Goal: Information Seeking & Learning: Learn about a topic

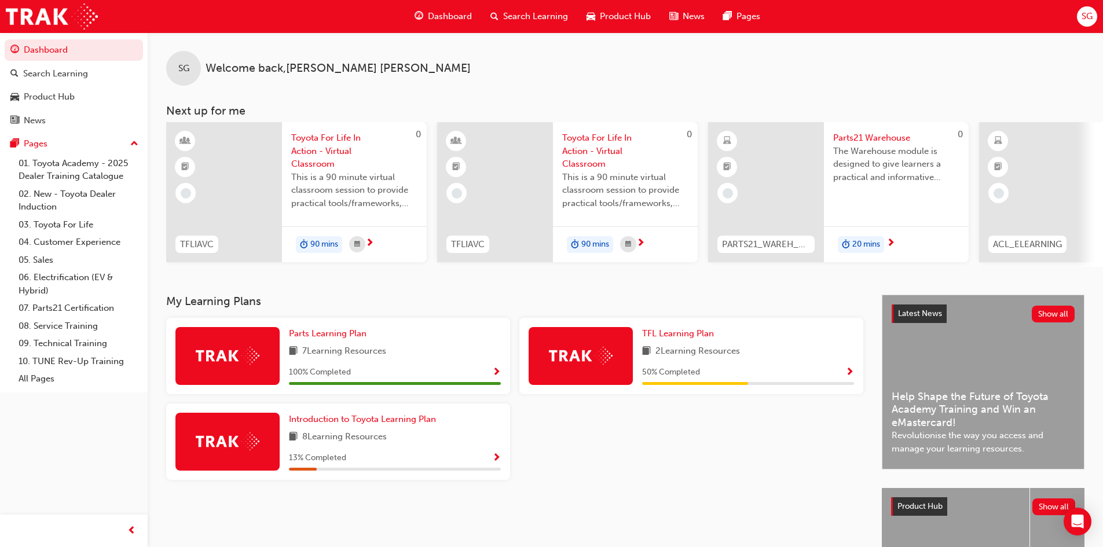
click at [435, 68] on div "SG Welcome back , [PERSON_NAME]" at bounding box center [625, 58] width 955 height 53
click at [523, 82] on div "SG Welcome back , [PERSON_NAME]" at bounding box center [625, 58] width 955 height 53
click at [890, 241] on span "next-icon" at bounding box center [890, 243] width 9 height 10
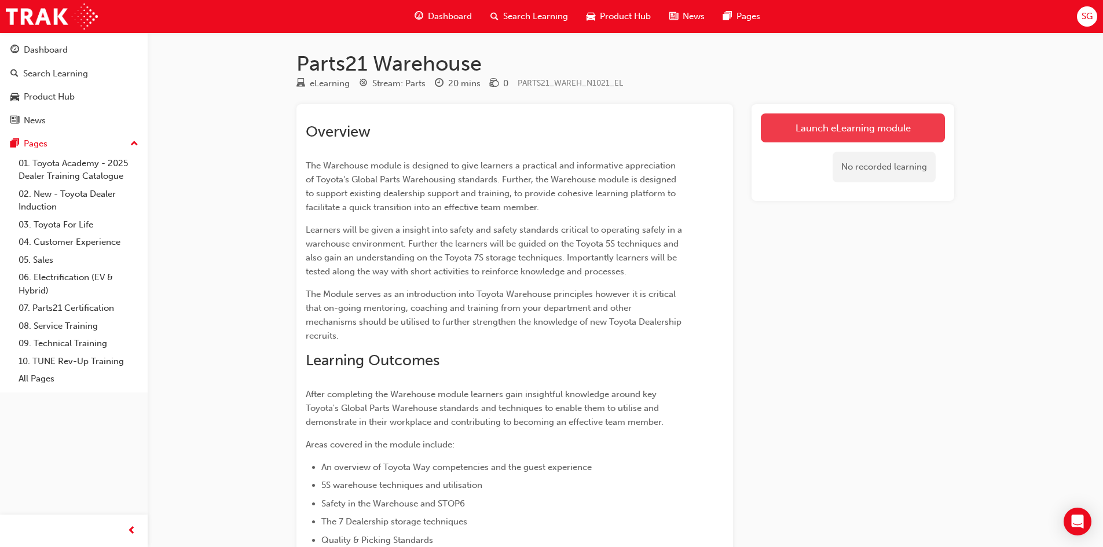
click at [845, 121] on link "Launch eLearning module" at bounding box center [853, 127] width 184 height 29
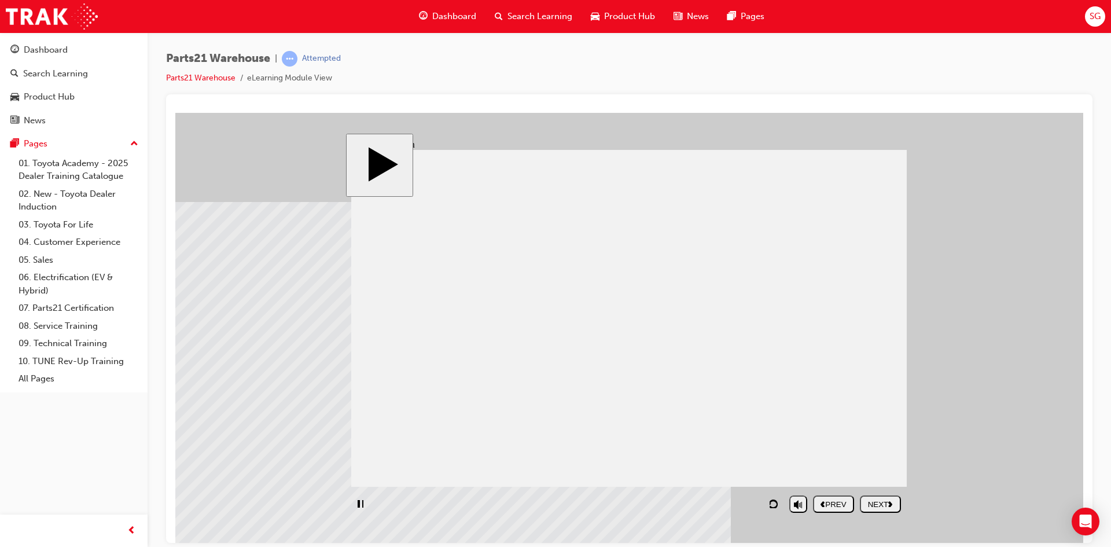
click at [800, 474] on input "volume" at bounding box center [828, 473] width 75 height 9
click at [883, 500] on div "NEXT" at bounding box center [881, 504] width 32 height 9
drag, startPoint x: 795, startPoint y: 476, endPoint x: 799, endPoint y: 467, distance: 10.1
click at [799, 469] on input "volume" at bounding box center [828, 473] width 75 height 9
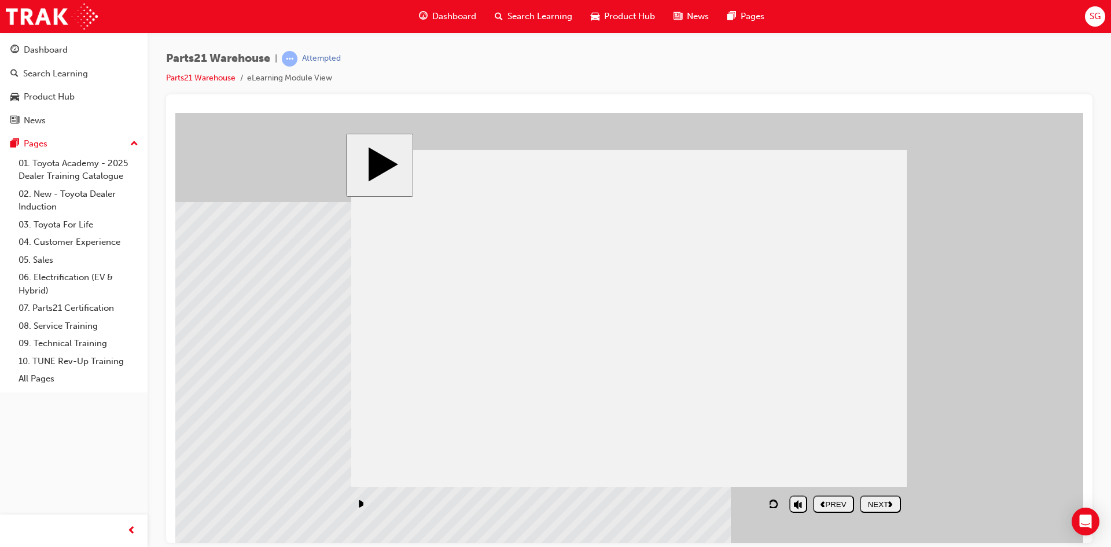
click at [361, 498] on button "play/pause" at bounding box center [359, 503] width 17 height 17
click at [361, 502] on icon "play/pause" at bounding box center [362, 503] width 6 height 7
click at [360, 506] on icon "play/pause" at bounding box center [362, 503] width 6 height 7
click at [777, 504] on use "replay" at bounding box center [773, 504] width 10 height 9
drag, startPoint x: 757, startPoint y: 502, endPoint x: 578, endPoint y: 504, distance: 178.9
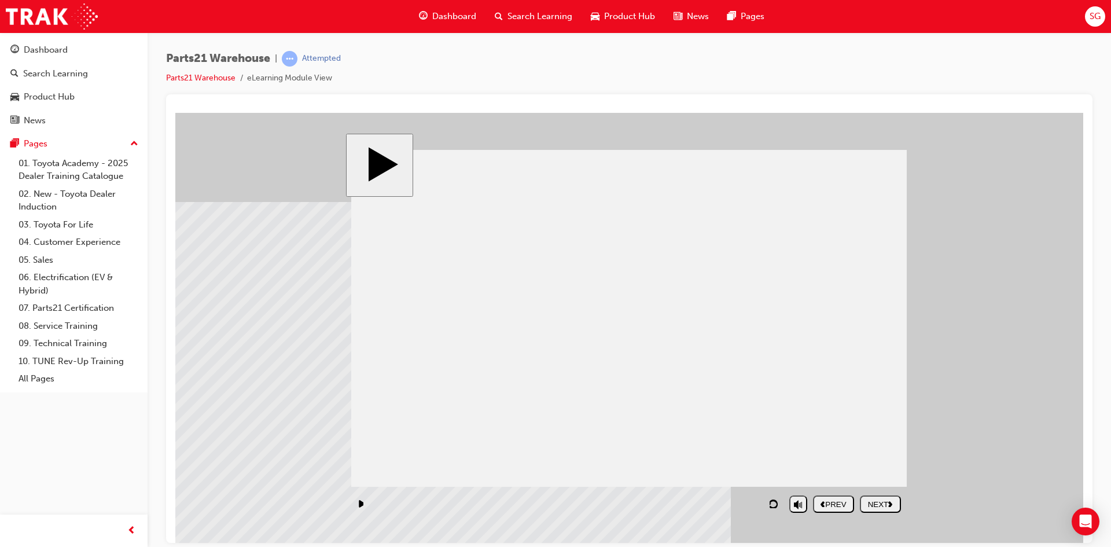
click at [578, 504] on div "playback controls" at bounding box center [567, 503] width 432 height 27
click at [667, 505] on div "playback controls" at bounding box center [567, 503] width 432 height 27
click at [779, 502] on icon "replay" at bounding box center [775, 502] width 10 height 9
click at [364, 506] on button "play/pause" at bounding box center [359, 503] width 17 height 17
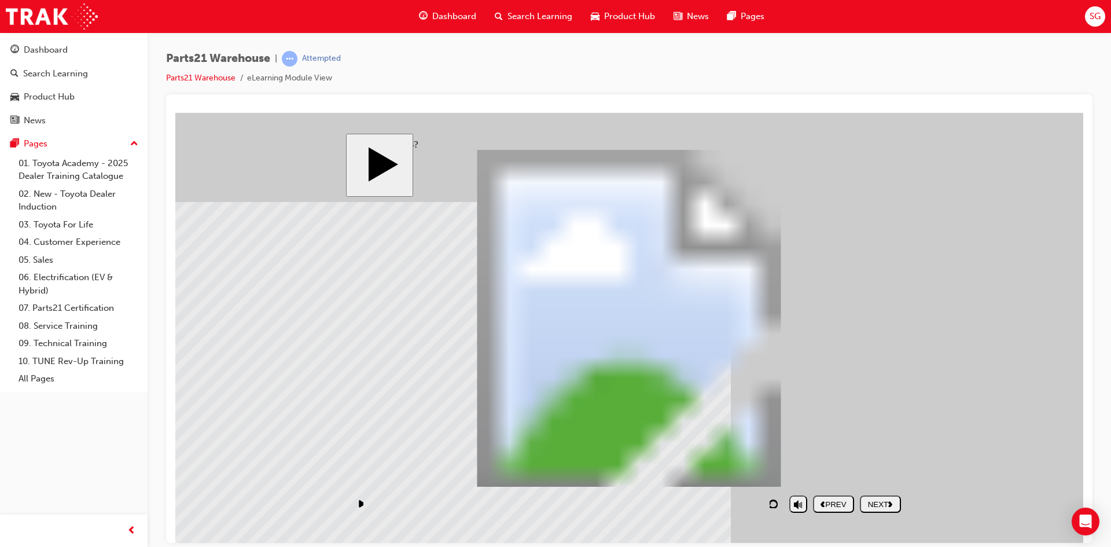
click at [876, 500] on div "NEXT" at bounding box center [881, 504] width 32 height 9
click at [859, 500] on nav "PREV NEXT SUBMIT" at bounding box center [857, 503] width 88 height 27
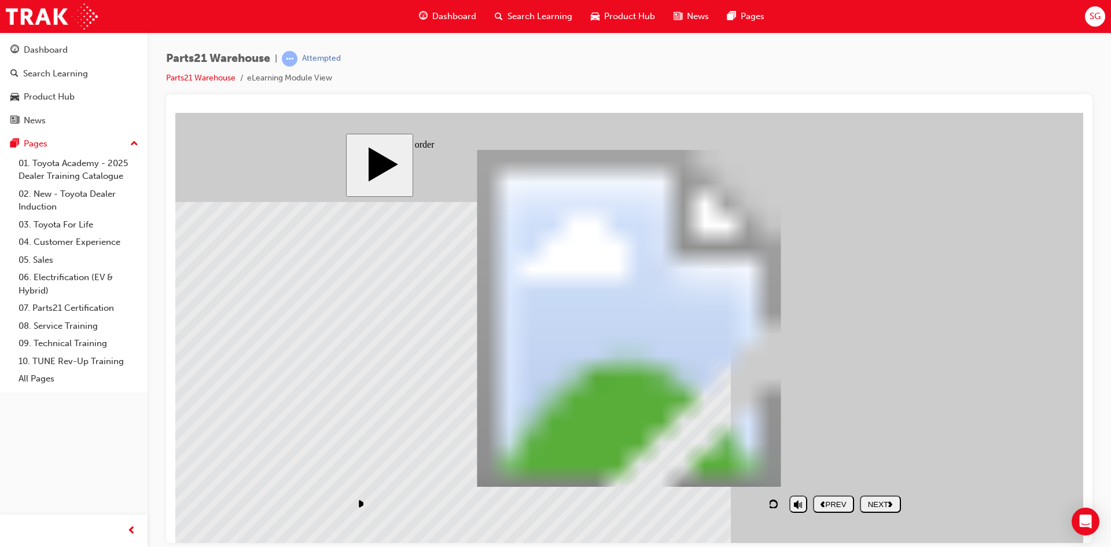
click at [874, 505] on div "NEXT" at bounding box center [881, 504] width 32 height 9
click at [884, 502] on div "NEXT" at bounding box center [881, 504] width 32 height 9
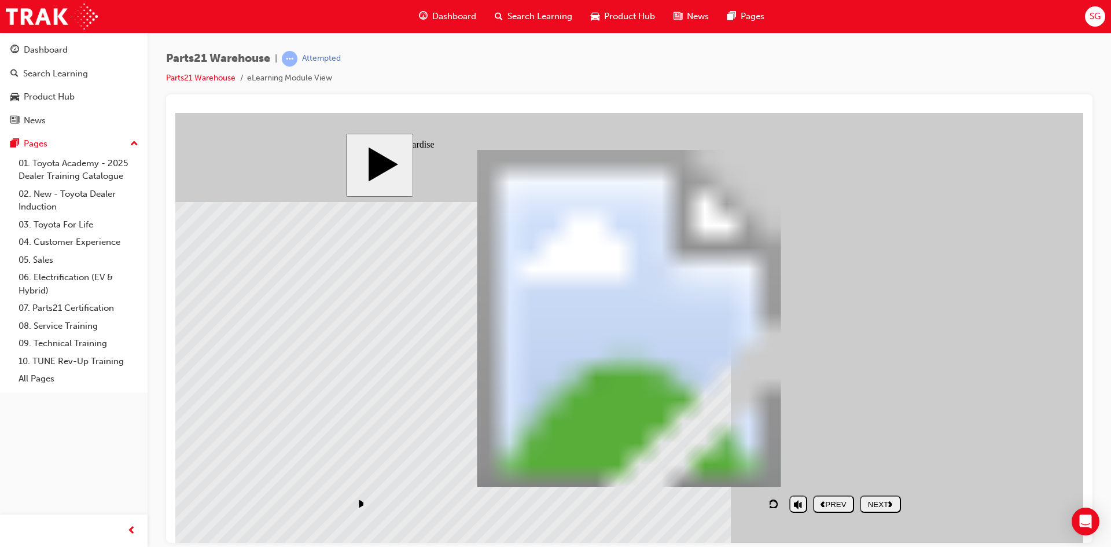
click at [894, 508] on div "NEXT" at bounding box center [881, 504] width 32 height 9
click at [879, 503] on div "NEXT" at bounding box center [881, 504] width 32 height 9
click at [869, 505] on div "NEXT" at bounding box center [881, 504] width 32 height 9
type input "6"
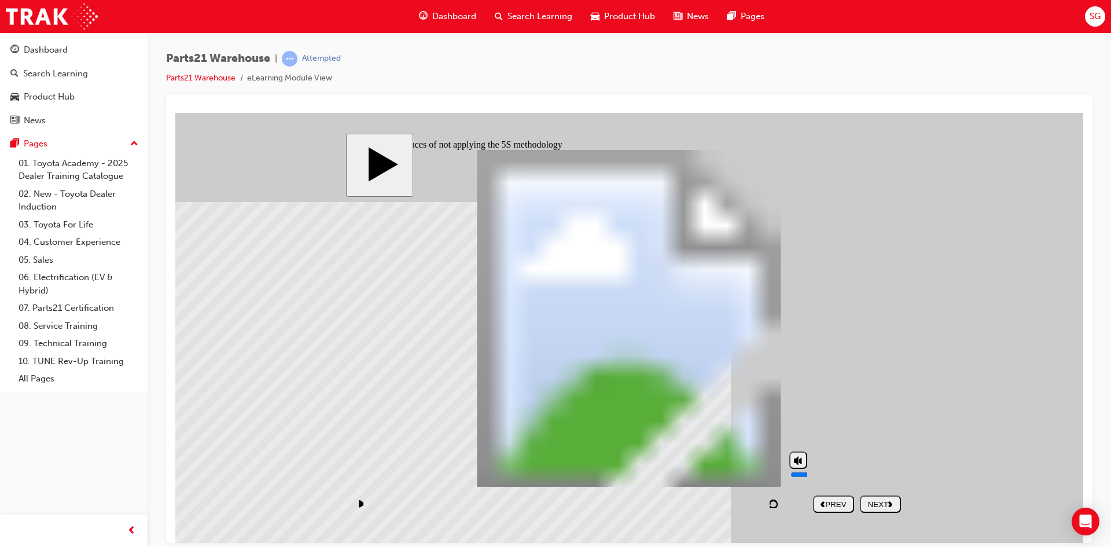
click at [797, 472] on input "volume" at bounding box center [828, 473] width 75 height 9
click at [884, 504] on div "NEXT" at bounding box center [881, 504] width 32 height 9
click at [897, 507] on div "NEXT" at bounding box center [881, 504] width 32 height 9
click at [890, 506] on use "next" at bounding box center [891, 504] width 4 height 6
click at [868, 497] on button "NEXT" at bounding box center [880, 503] width 41 height 17
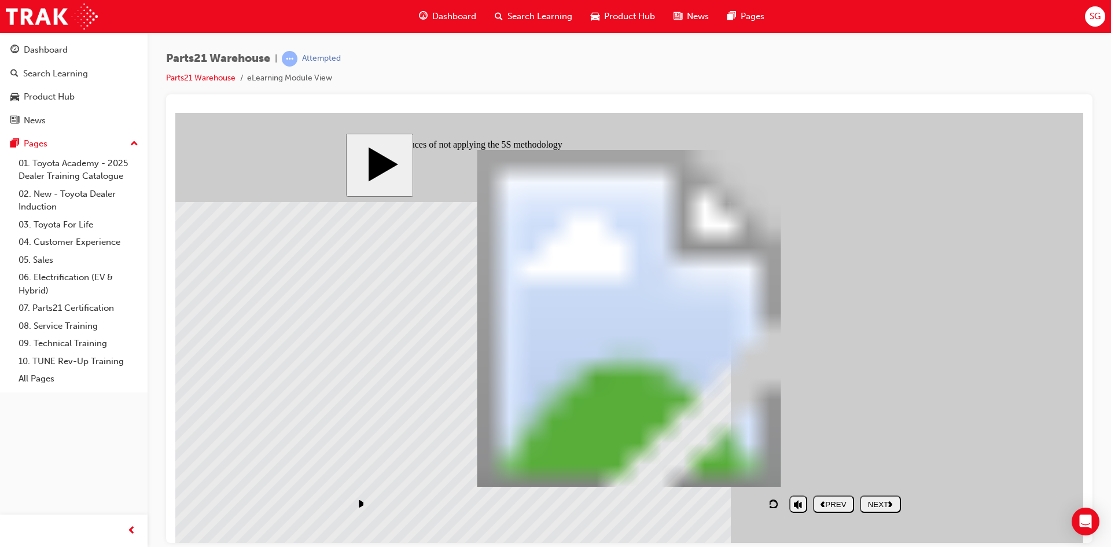
click at [877, 504] on div "NEXT" at bounding box center [881, 504] width 32 height 9
click at [875, 500] on div "NEXT" at bounding box center [881, 504] width 32 height 9
click at [874, 508] on div "NEXT" at bounding box center [881, 504] width 32 height 9
click at [881, 504] on div "NEXT" at bounding box center [881, 504] width 32 height 9
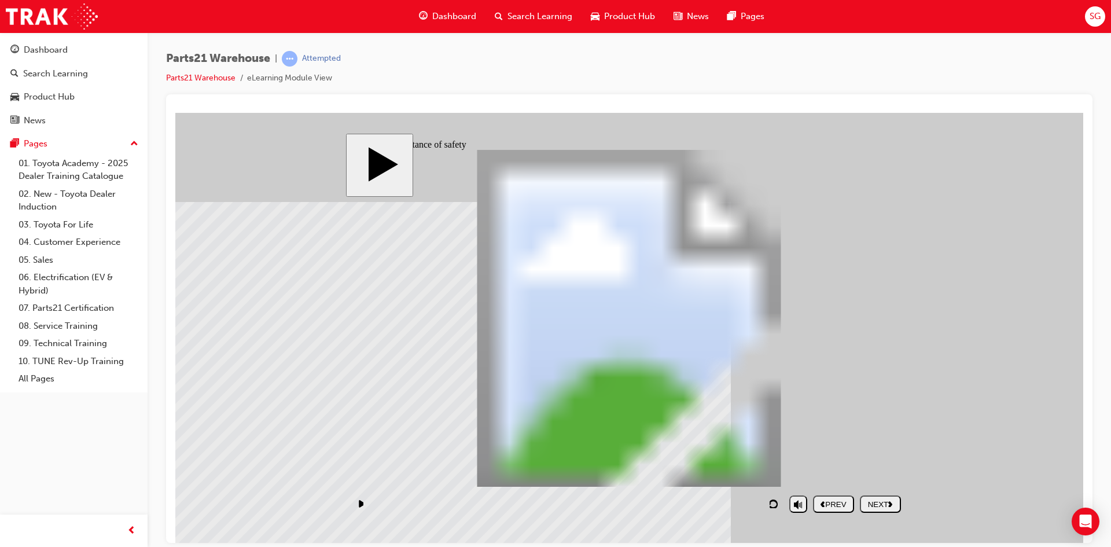
click at [876, 502] on div "NEXT" at bounding box center [881, 504] width 32 height 9
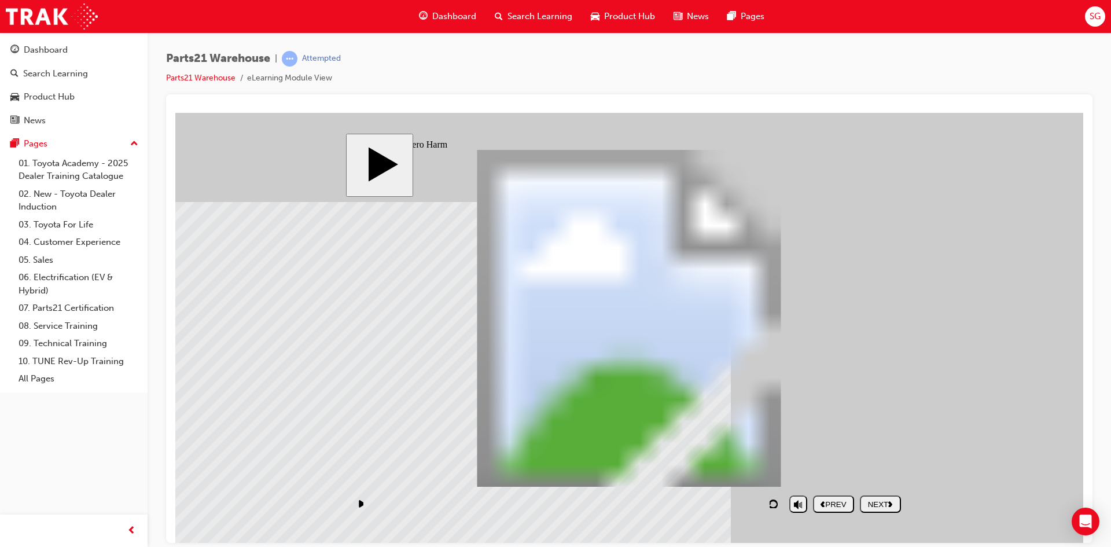
click at [879, 505] on div "NEXT" at bounding box center [881, 504] width 32 height 9
drag, startPoint x: 746, startPoint y: 457, endPoint x: 432, endPoint y: 233, distance: 385.9
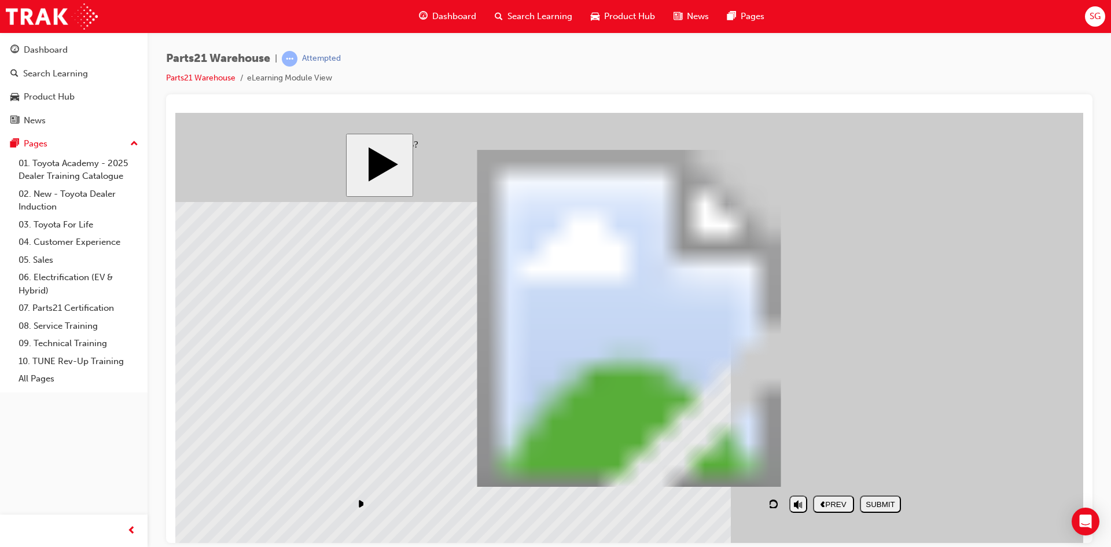
drag, startPoint x: 809, startPoint y: 419, endPoint x: 804, endPoint y: 269, distance: 149.4
drag, startPoint x: 687, startPoint y: 460, endPoint x: 860, endPoint y: 311, distance: 227.9
drag, startPoint x: 709, startPoint y: 413, endPoint x: 458, endPoint y: 318, distance: 268.0
drag, startPoint x: 578, startPoint y: 406, endPoint x: 436, endPoint y: 275, distance: 193.4
click at [878, 505] on div "SUBMIT" at bounding box center [881, 504] width 32 height 9
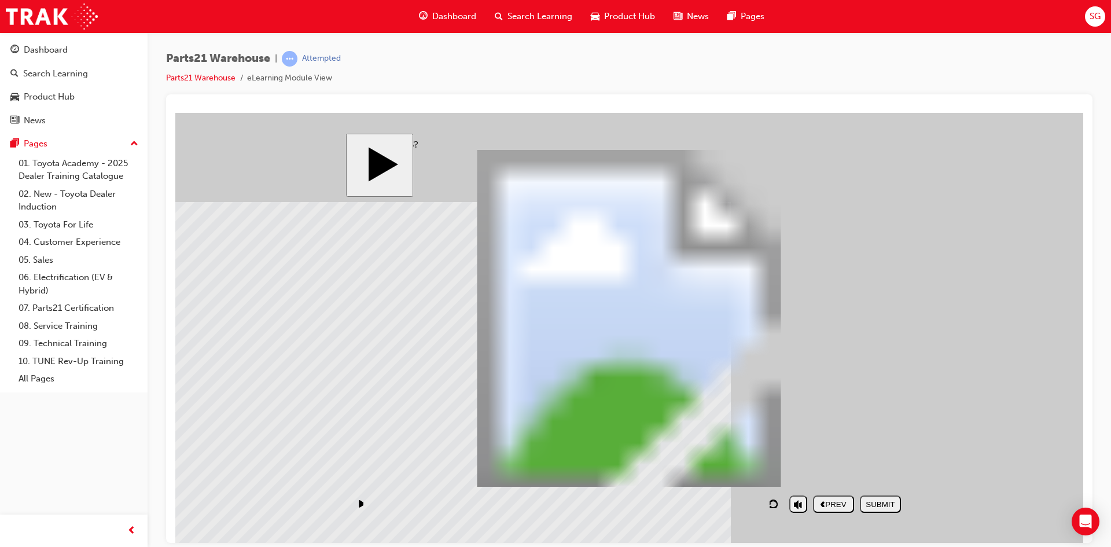
click at [886, 507] on div "NEXT" at bounding box center [881, 504] width 32 height 9
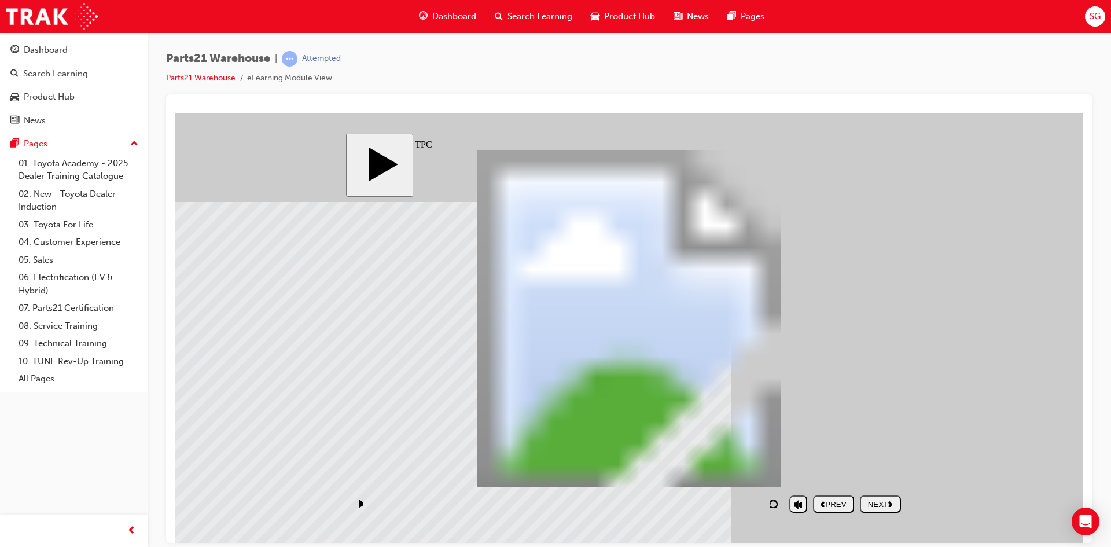
click at [869, 497] on button "NEXT" at bounding box center [880, 503] width 41 height 17
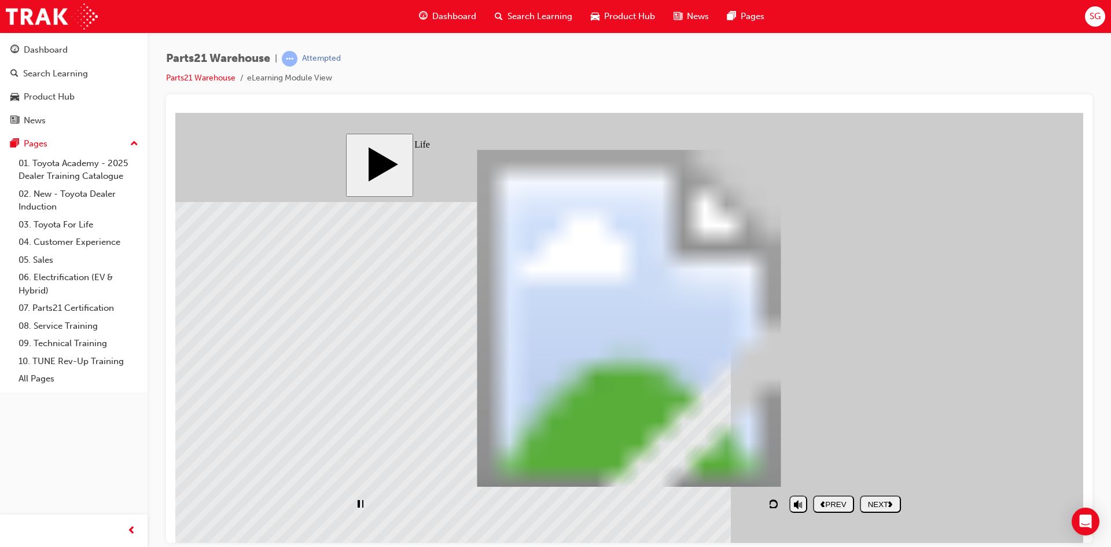
click at [760, 504] on div "playback controls" at bounding box center [567, 503] width 432 height 27
drag, startPoint x: 458, startPoint y: 500, endPoint x: 723, endPoint y: 502, distance: 264.6
click at [723, 502] on div "playback controls" at bounding box center [567, 503] width 432 height 27
click at [875, 503] on div "NEXT" at bounding box center [881, 504] width 32 height 9
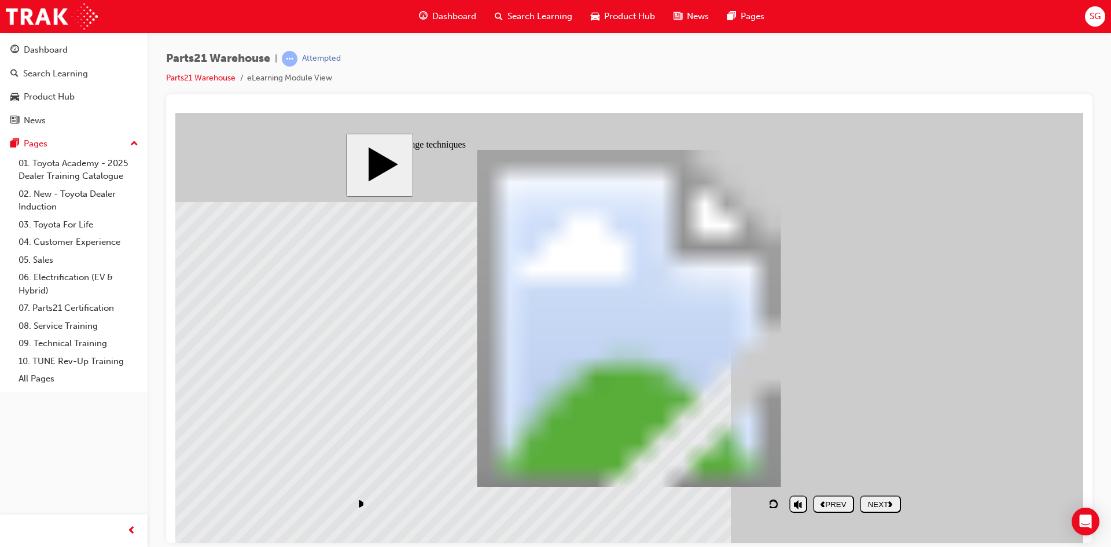
click at [880, 496] on button "NEXT" at bounding box center [880, 503] width 41 height 17
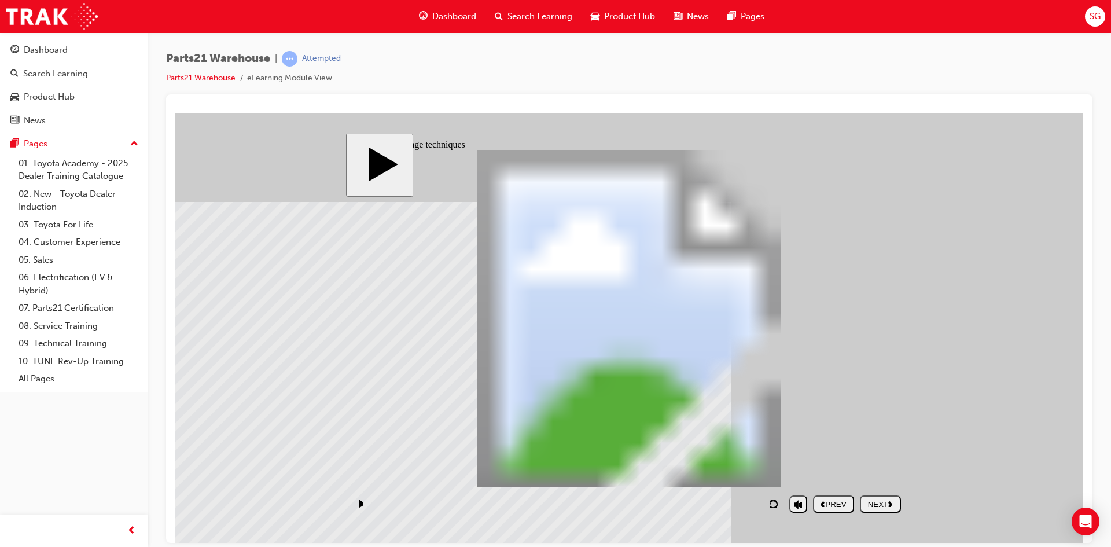
click at [882, 500] on div "NEXT" at bounding box center [881, 504] width 32 height 9
click at [881, 500] on div "NEXT" at bounding box center [881, 504] width 32 height 9
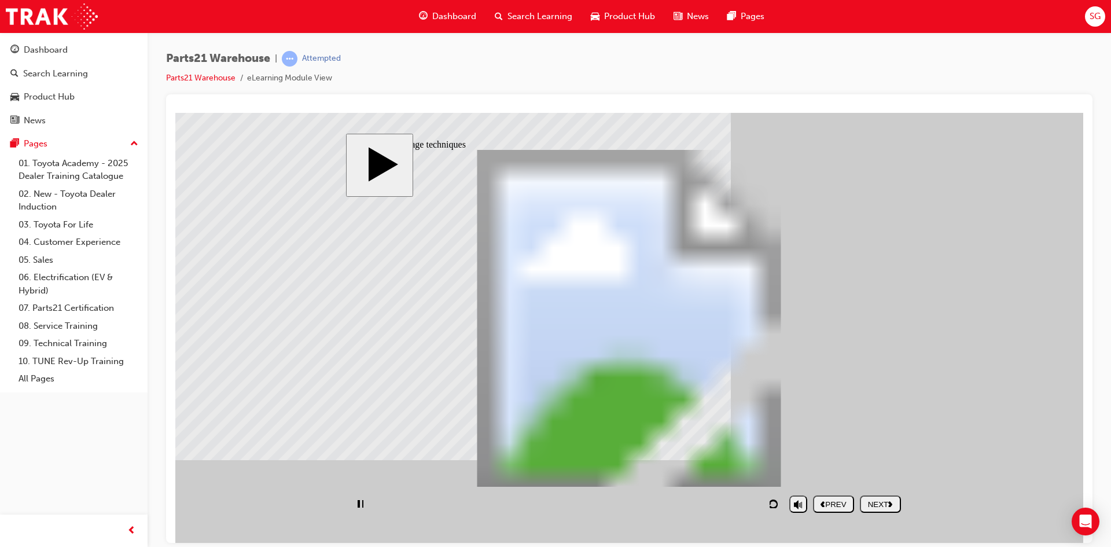
drag, startPoint x: 545, startPoint y: 471, endPoint x: 660, endPoint y: 477, distance: 114.8
type input "249"
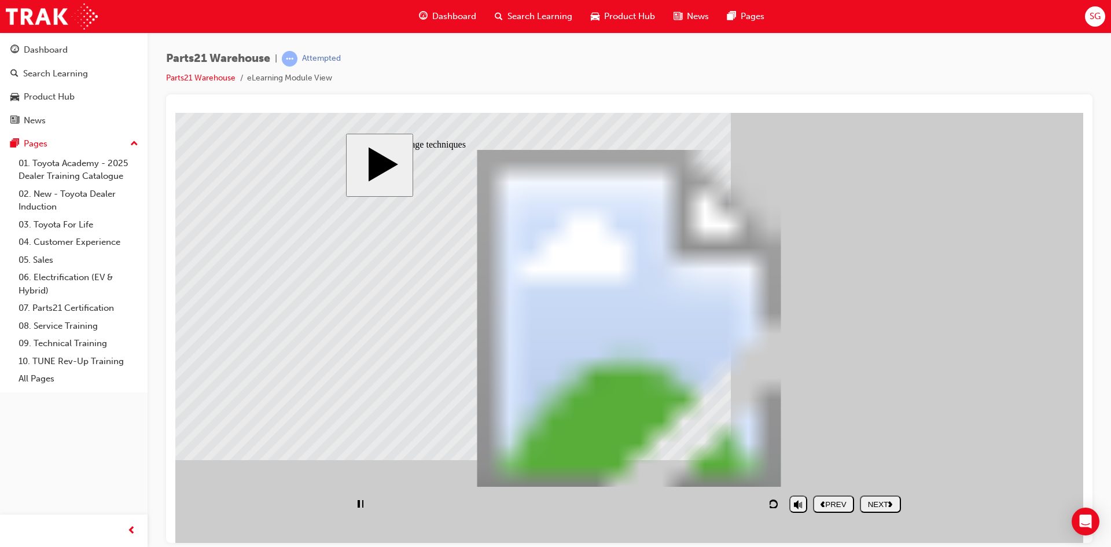
click at [887, 503] on div "NEXT" at bounding box center [881, 504] width 32 height 9
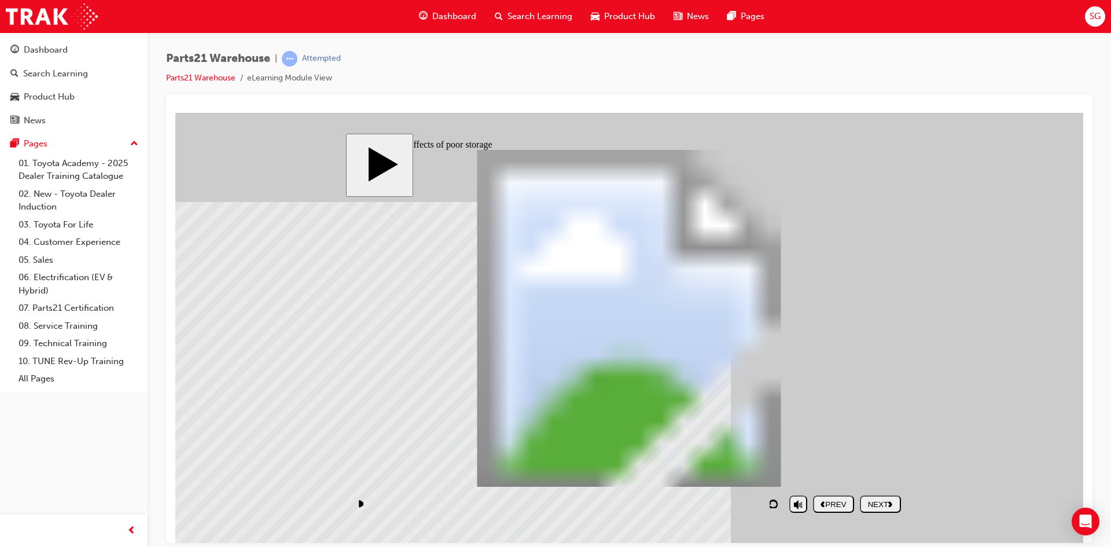
click at [869, 500] on div "NEXT" at bounding box center [881, 504] width 32 height 9
click at [870, 509] on button "NEXT" at bounding box center [880, 503] width 41 height 17
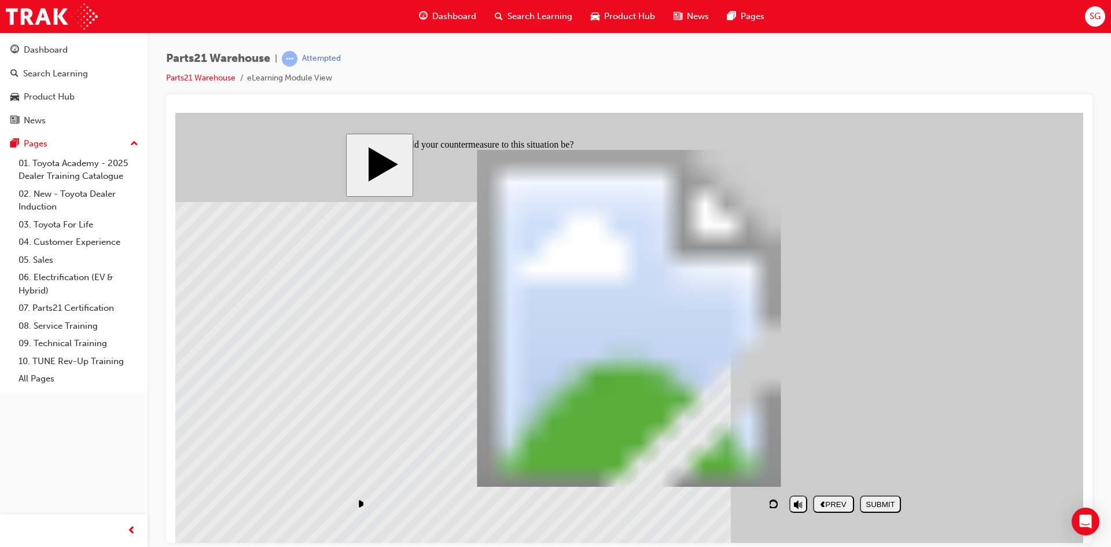
checkbox input "true"
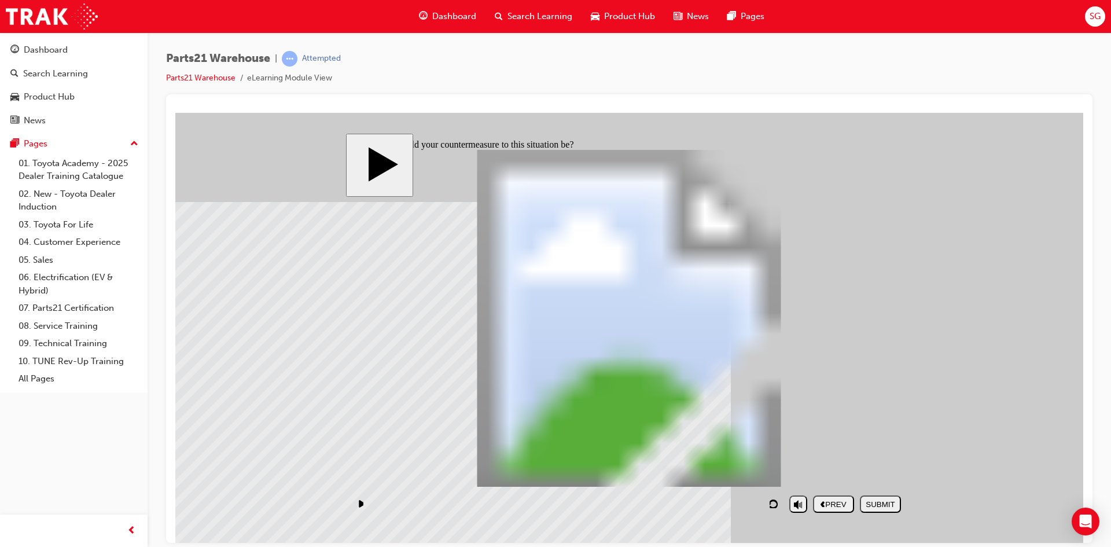
checkbox input "true"
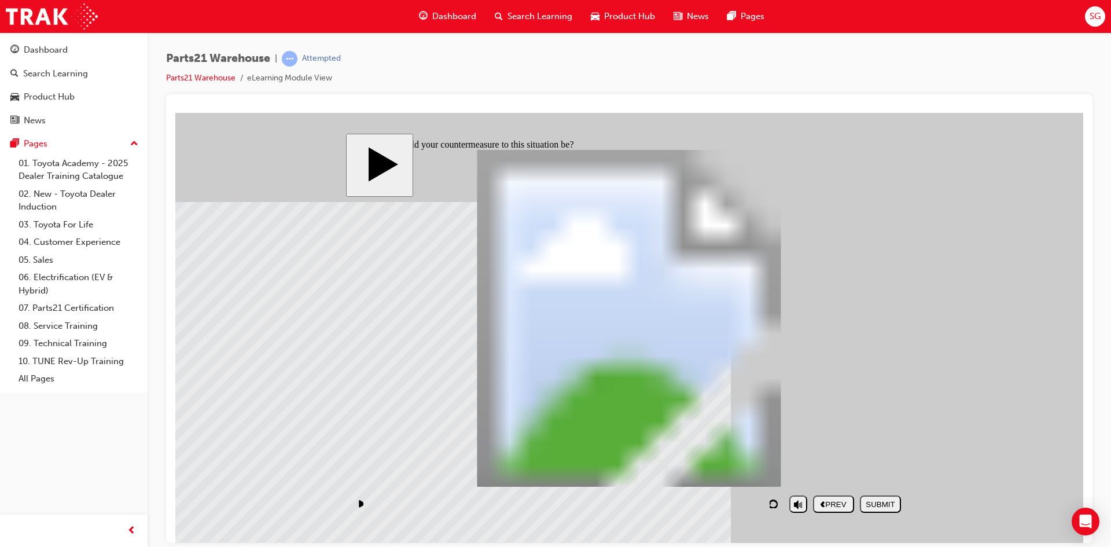
checkbox input "true"
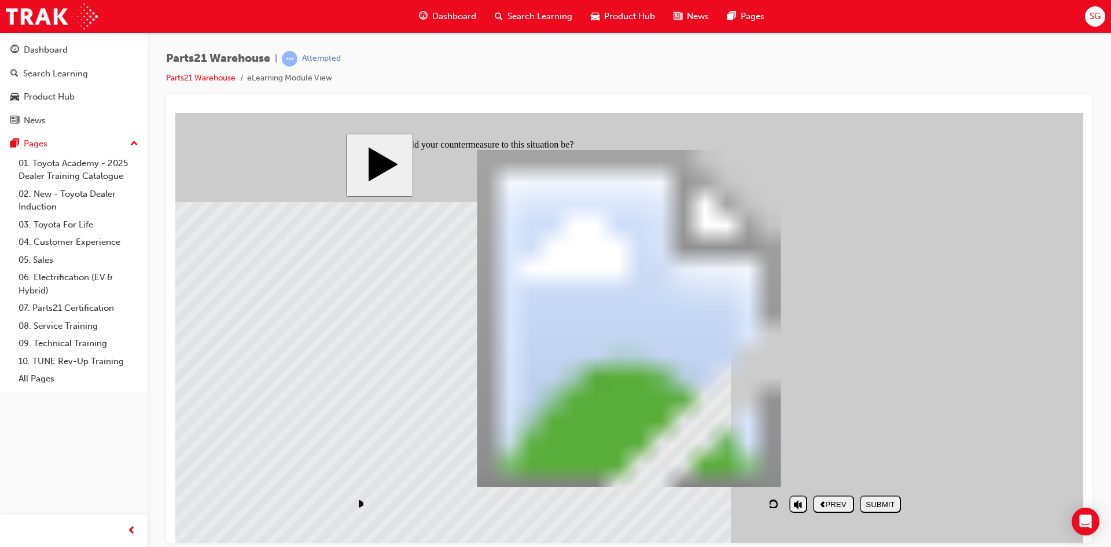
checkbox input "true"
checkbox input "false"
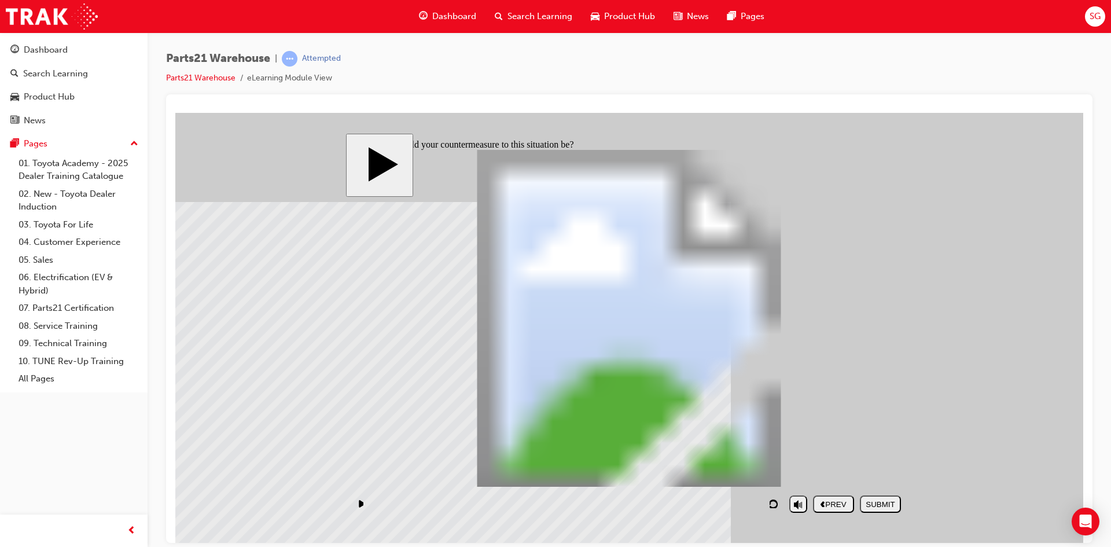
checkbox input "false"
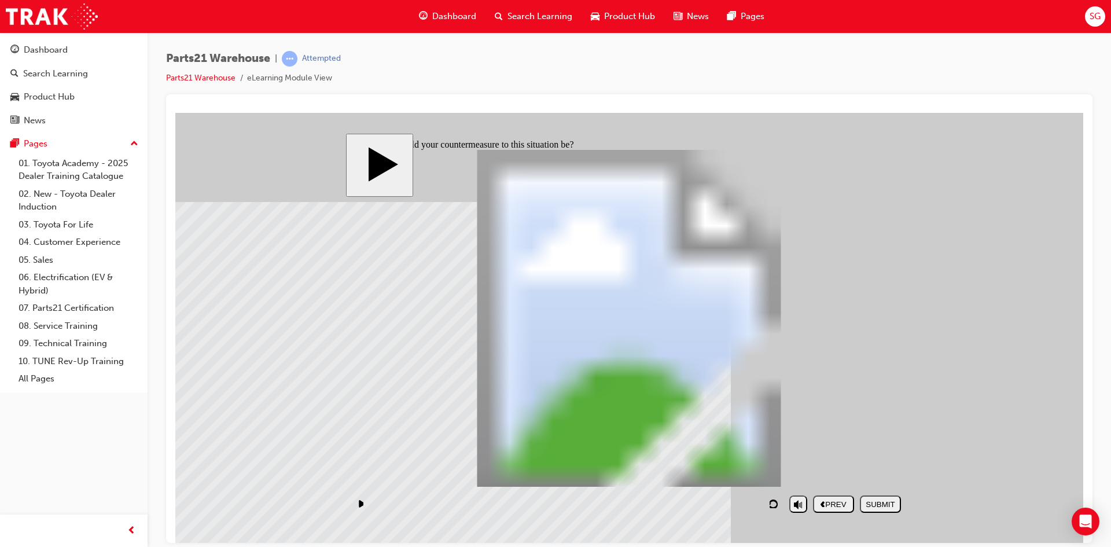
checkbox input "false"
click at [872, 505] on div "SUBMIT" at bounding box center [881, 504] width 32 height 9
checkbox input "false"
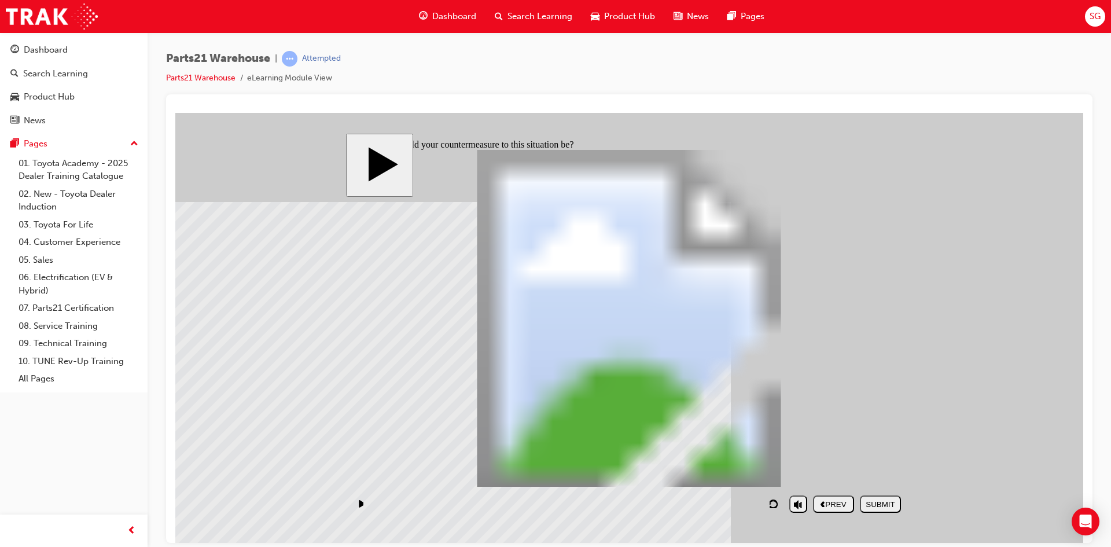
checkbox input "false"
checkbox input "true"
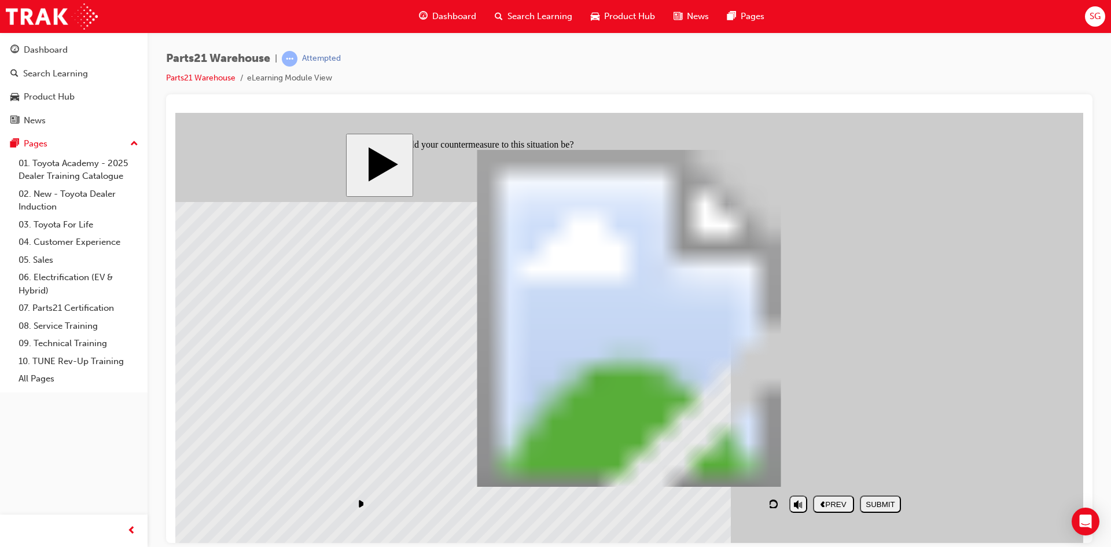
checkbox input "true"
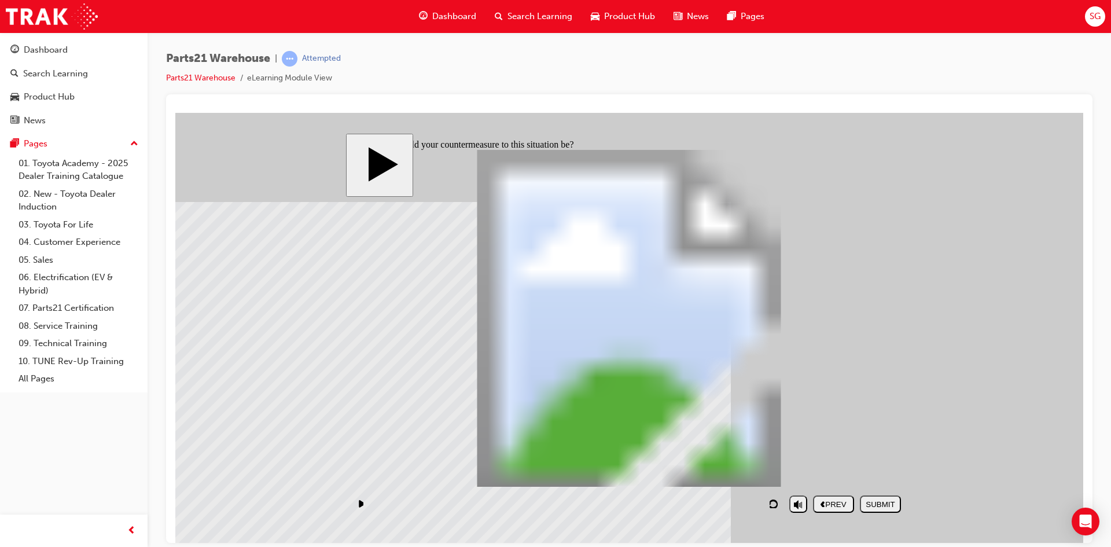
click at [874, 504] on div "SUBMIT" at bounding box center [881, 504] width 32 height 9
click at [876, 500] on div "NEXT" at bounding box center [881, 504] width 32 height 9
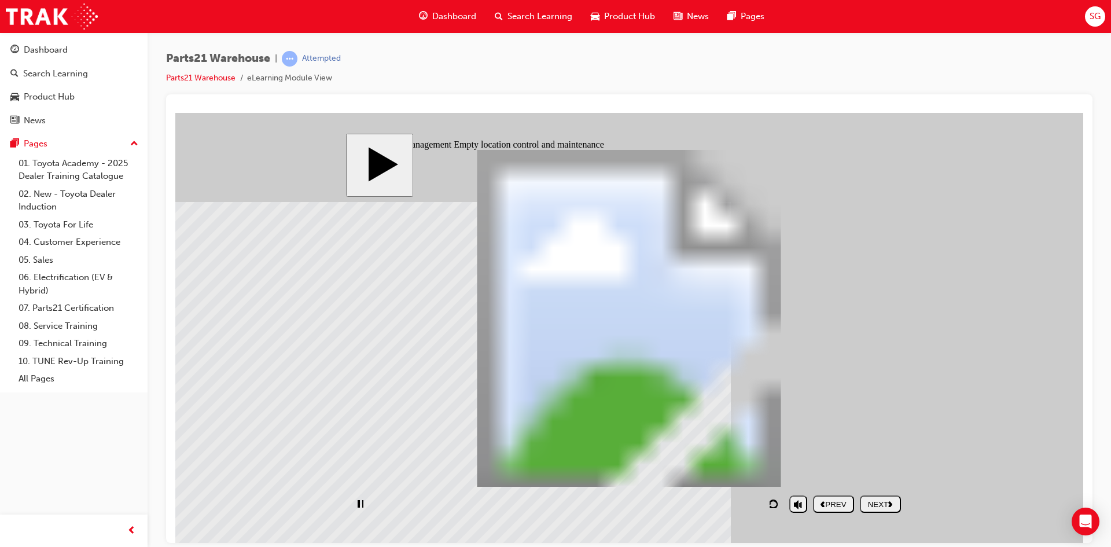
click at [746, 504] on div "playback controls" at bounding box center [567, 503] width 432 height 27
click at [747, 505] on div "playback controls" at bounding box center [567, 503] width 432 height 27
click at [878, 508] on div "NEXT" at bounding box center [881, 504] width 32 height 9
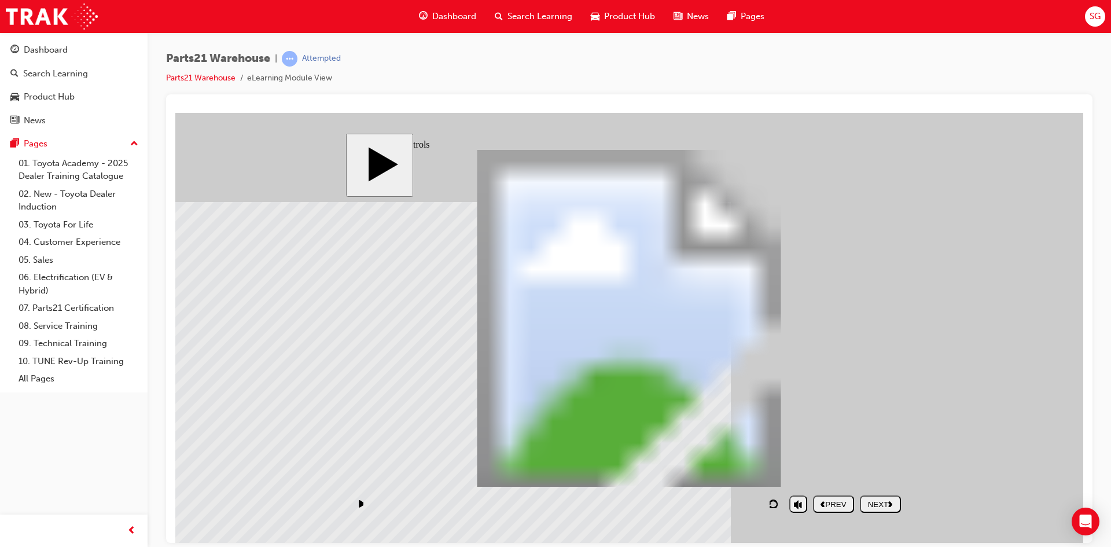
click at [887, 501] on div "NEXT" at bounding box center [881, 504] width 32 height 9
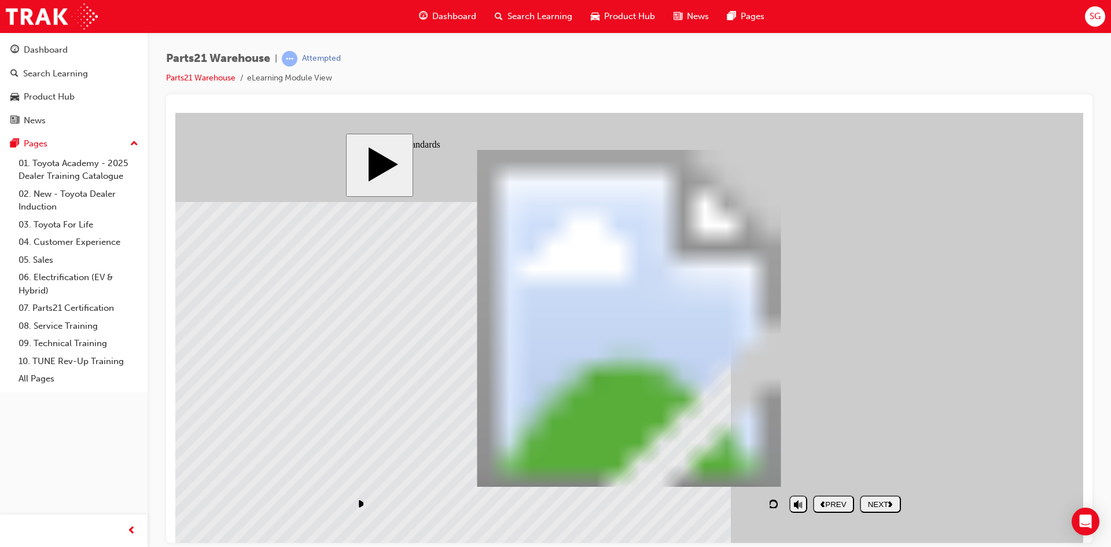
click at [884, 512] on button "NEXT" at bounding box center [880, 503] width 41 height 17
click at [884, 504] on div "NEXT" at bounding box center [881, 504] width 32 height 9
drag, startPoint x: 809, startPoint y: 378, endPoint x: 695, endPoint y: 257, distance: 166.3
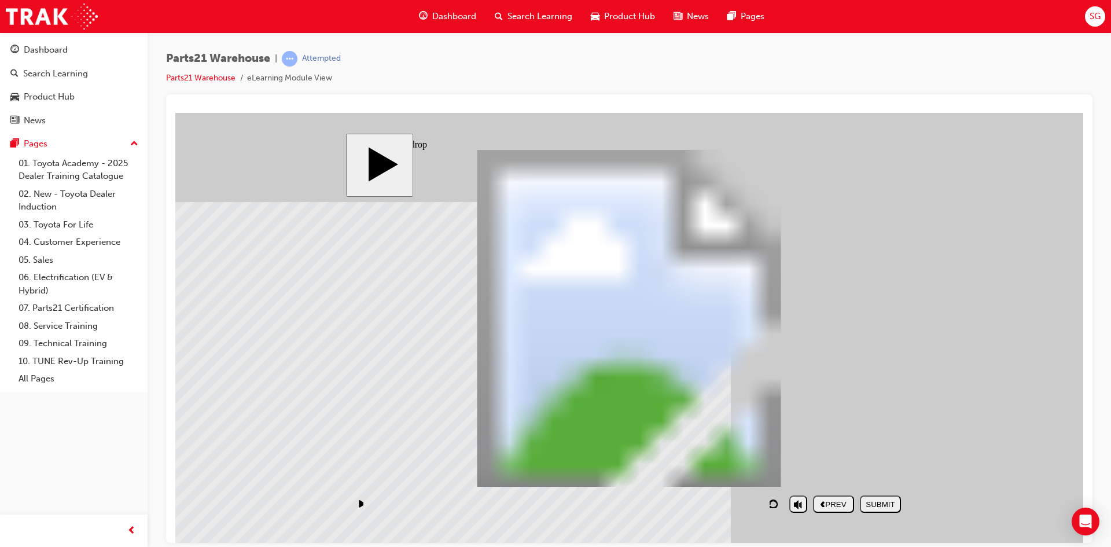
drag, startPoint x: 797, startPoint y: 273, endPoint x: 645, endPoint y: 403, distance: 199.5
drag, startPoint x: 709, startPoint y: 392, endPoint x: 712, endPoint y: 295, distance: 97.3
drag, startPoint x: 821, startPoint y: 390, endPoint x: 673, endPoint y: 375, distance: 148.3
click at [887, 505] on div "SUBMIT" at bounding box center [881, 504] width 32 height 9
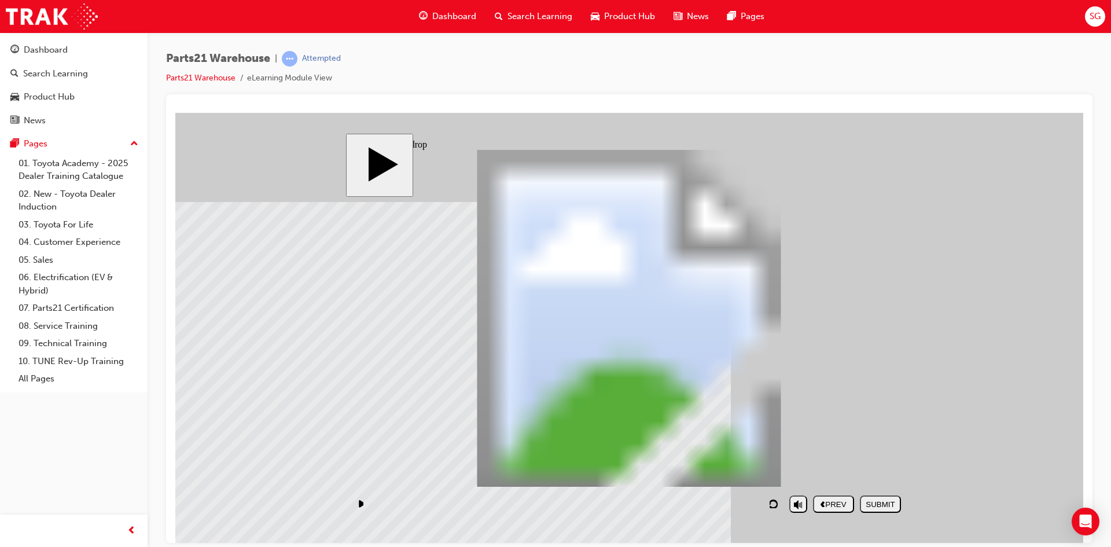
drag, startPoint x: 591, startPoint y: 375, endPoint x: 598, endPoint y: 324, distance: 51.4
drag, startPoint x: 836, startPoint y: 294, endPoint x: 715, endPoint y: 398, distance: 159.7
drag, startPoint x: 819, startPoint y: 388, endPoint x: 700, endPoint y: 265, distance: 171.1
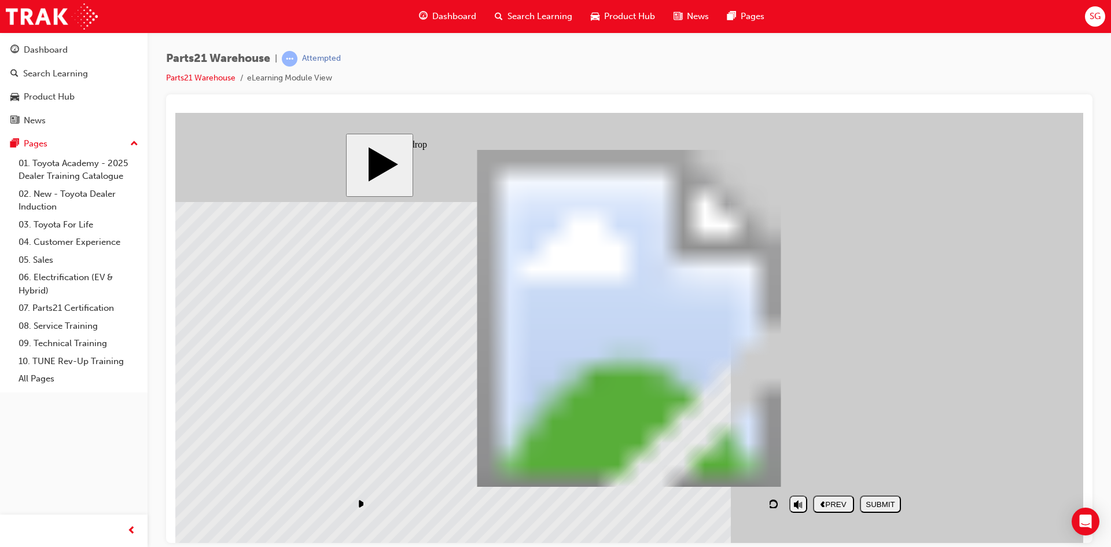
click at [883, 502] on div "SUBMIT" at bounding box center [881, 504] width 32 height 9
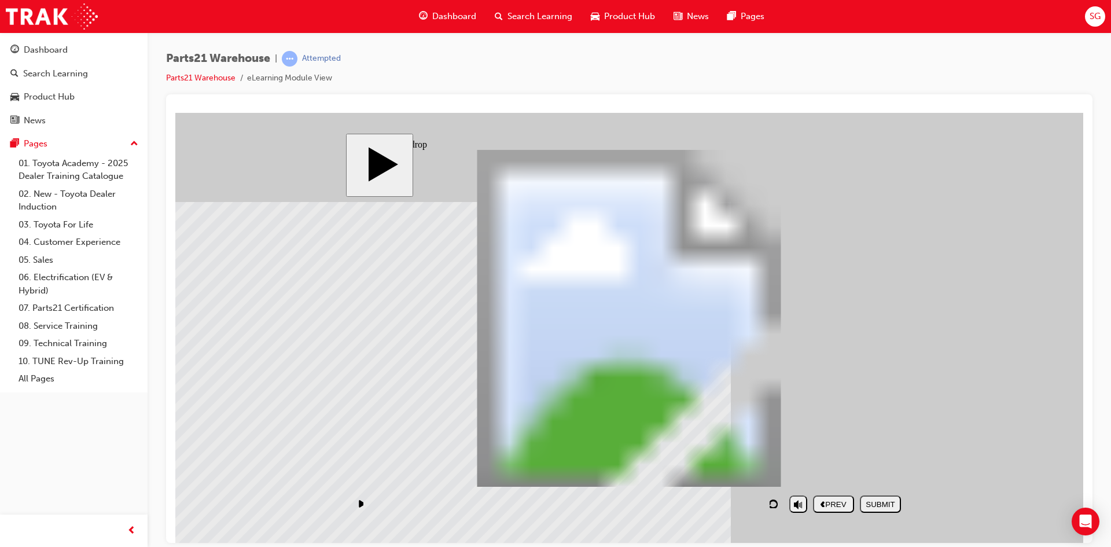
drag, startPoint x: 430, startPoint y: 435, endPoint x: 420, endPoint y: 449, distance: 16.9
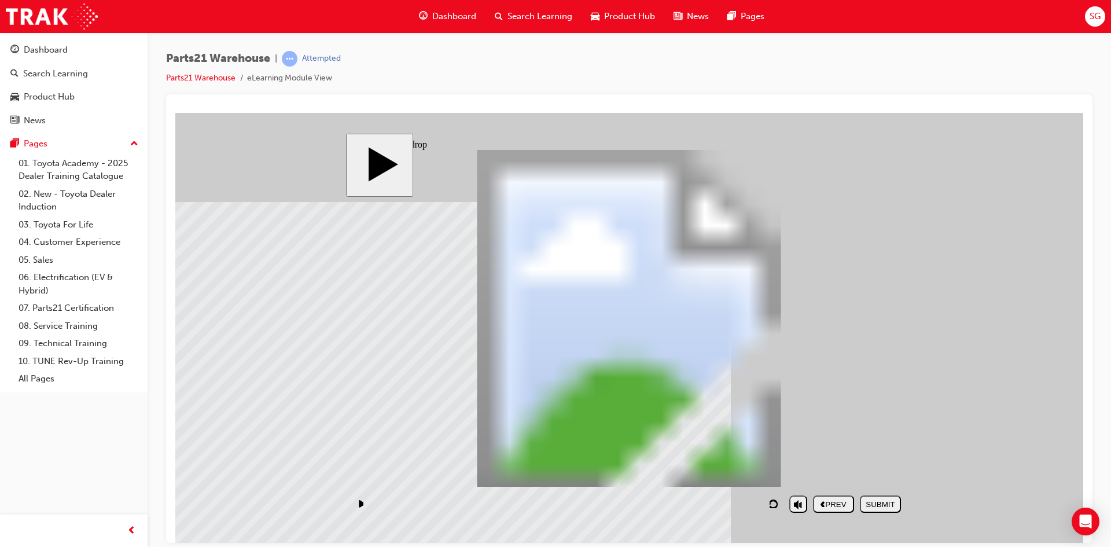
drag, startPoint x: 835, startPoint y: 395, endPoint x: 714, endPoint y: 276, distance: 170.3
drag, startPoint x: 816, startPoint y: 289, endPoint x: 692, endPoint y: 395, distance: 163.0
click at [876, 500] on div "SUBMIT" at bounding box center [881, 504] width 32 height 9
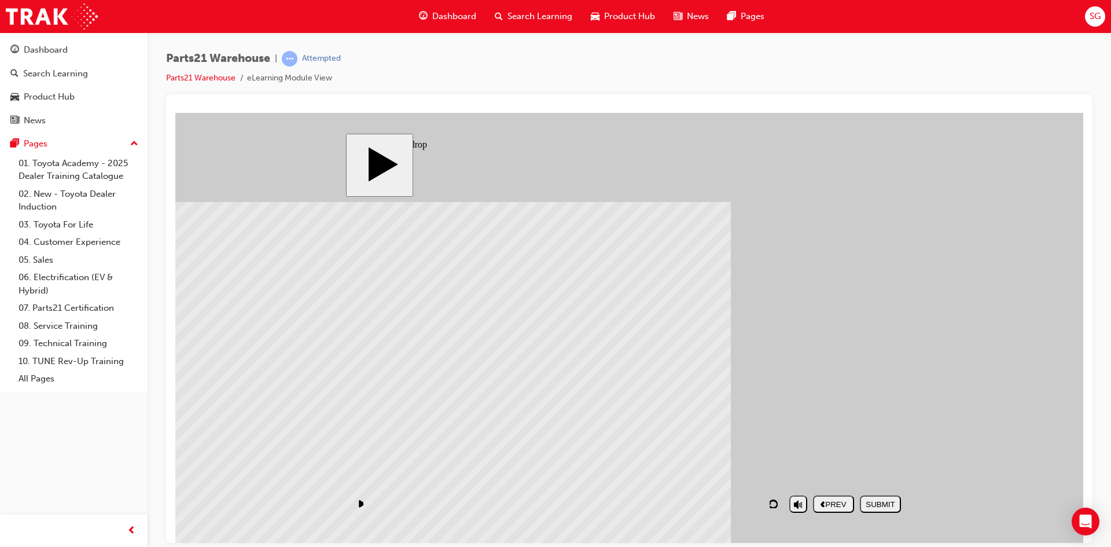
drag, startPoint x: 806, startPoint y: 278, endPoint x: 704, endPoint y: 395, distance: 154.3
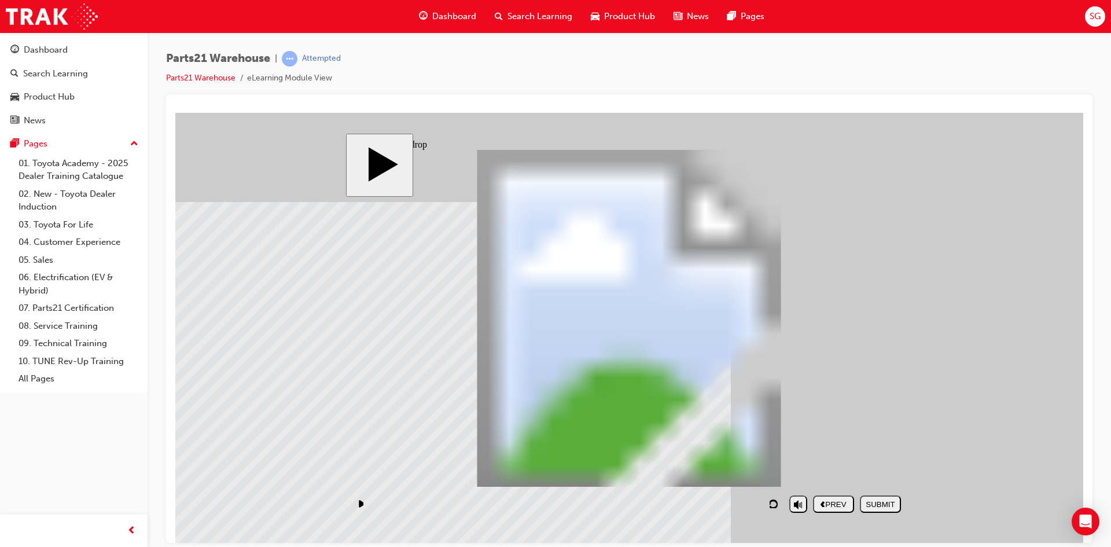
drag, startPoint x: 799, startPoint y: 379, endPoint x: 674, endPoint y: 250, distance: 179.3
click at [887, 506] on div "SUBMIT" at bounding box center [881, 504] width 32 height 9
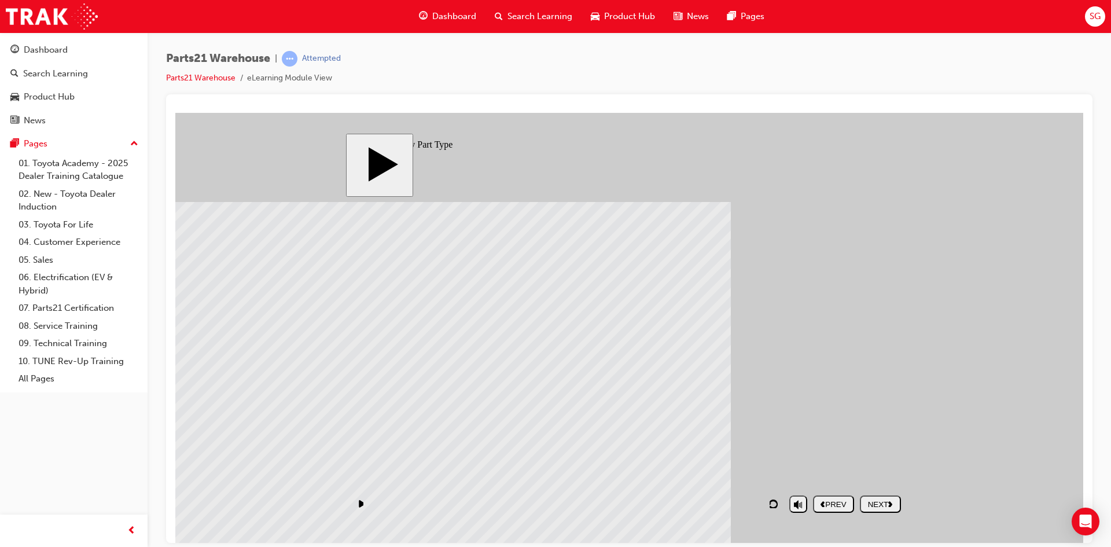
click at [878, 509] on button "NEXT" at bounding box center [880, 503] width 41 height 17
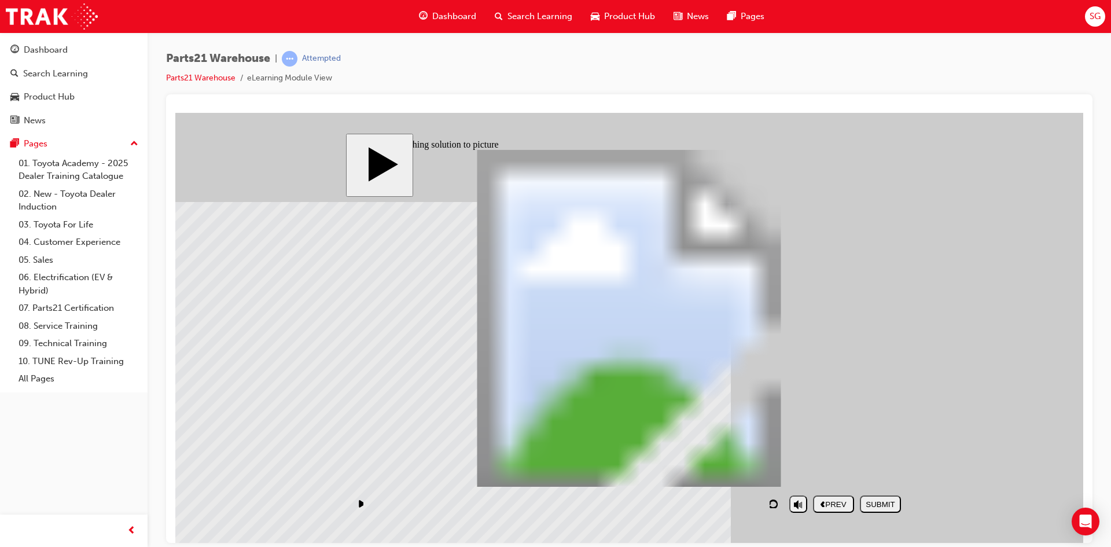
drag, startPoint x: 830, startPoint y: 423, endPoint x: 832, endPoint y: 363, distance: 60.2
drag, startPoint x: 710, startPoint y: 416, endPoint x: 699, endPoint y: 332, distance: 84.0
drag, startPoint x: 580, startPoint y: 429, endPoint x: 459, endPoint y: 366, distance: 136.5
drag, startPoint x: 465, startPoint y: 446, endPoint x: 603, endPoint y: 373, distance: 156.7
click at [886, 509] on button "SUBMIT" at bounding box center [880, 503] width 41 height 17
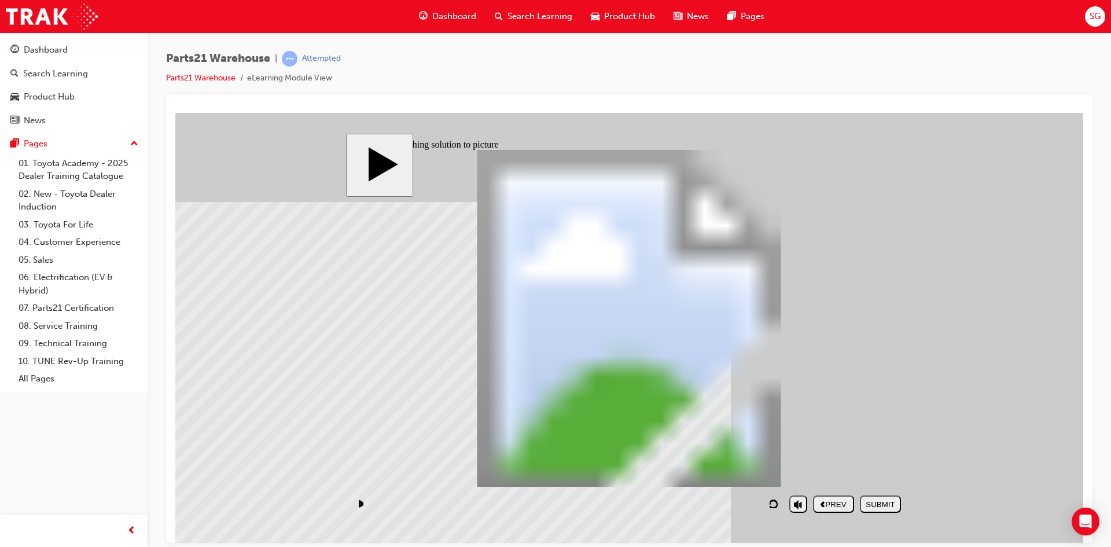
click at [880, 502] on div "NEXT" at bounding box center [881, 504] width 32 height 9
click at [761, 502] on div "playback controls" at bounding box center [567, 503] width 432 height 27
click at [877, 503] on div "NEXT" at bounding box center [881, 504] width 32 height 9
click at [871, 507] on div "NEXT" at bounding box center [881, 504] width 32 height 9
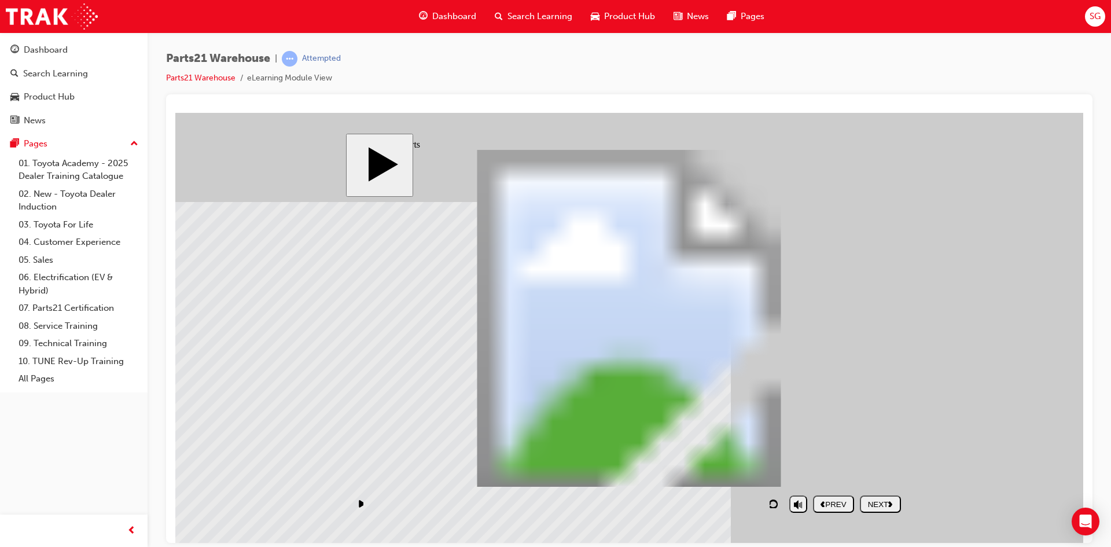
click at [893, 507] on div "NEXT" at bounding box center [881, 504] width 32 height 9
click at [883, 506] on div "NEXT" at bounding box center [881, 504] width 32 height 9
click at [886, 500] on div "NEXT" at bounding box center [881, 504] width 32 height 9
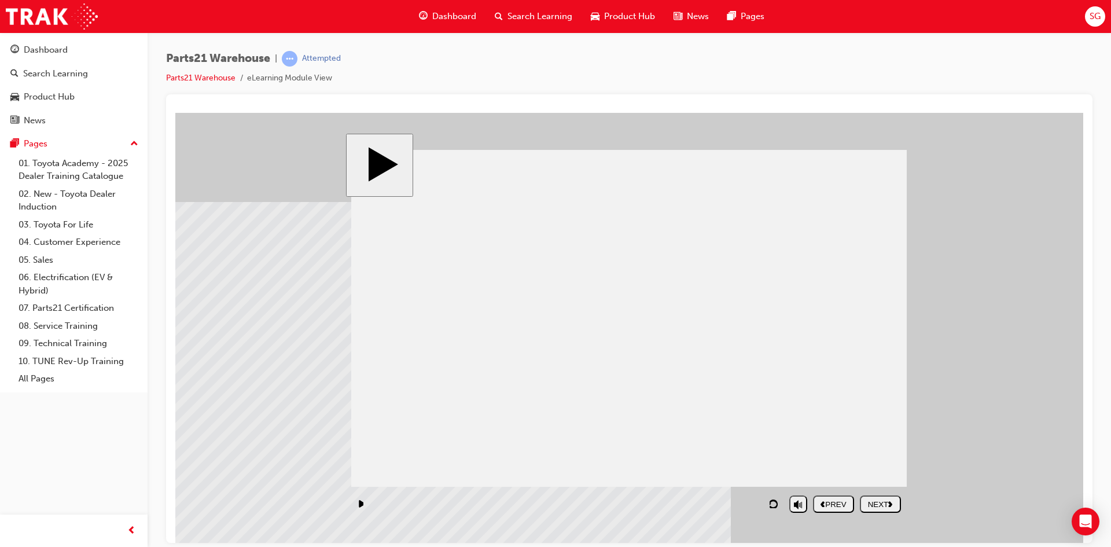
click at [895, 505] on div "NEXT" at bounding box center [881, 504] width 32 height 9
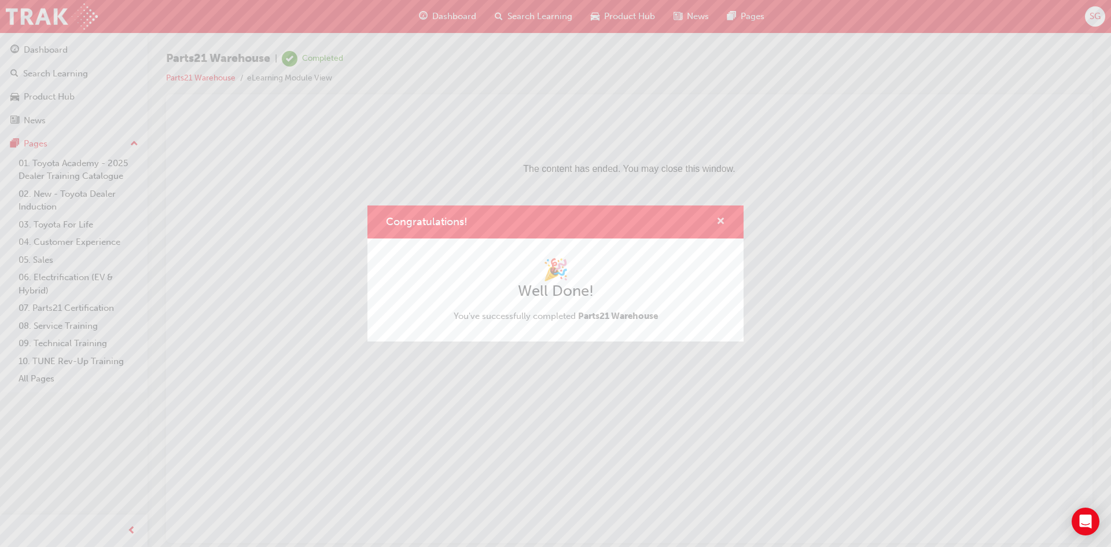
click at [720, 224] on span "cross-icon" at bounding box center [721, 222] width 9 height 10
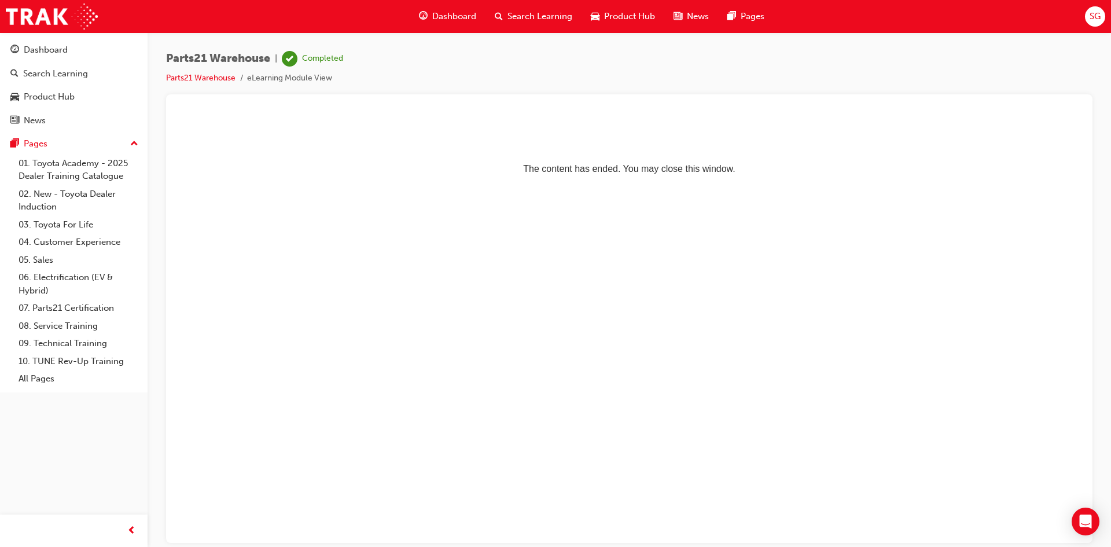
click at [448, 17] on span "Dashboard" at bounding box center [454, 16] width 44 height 13
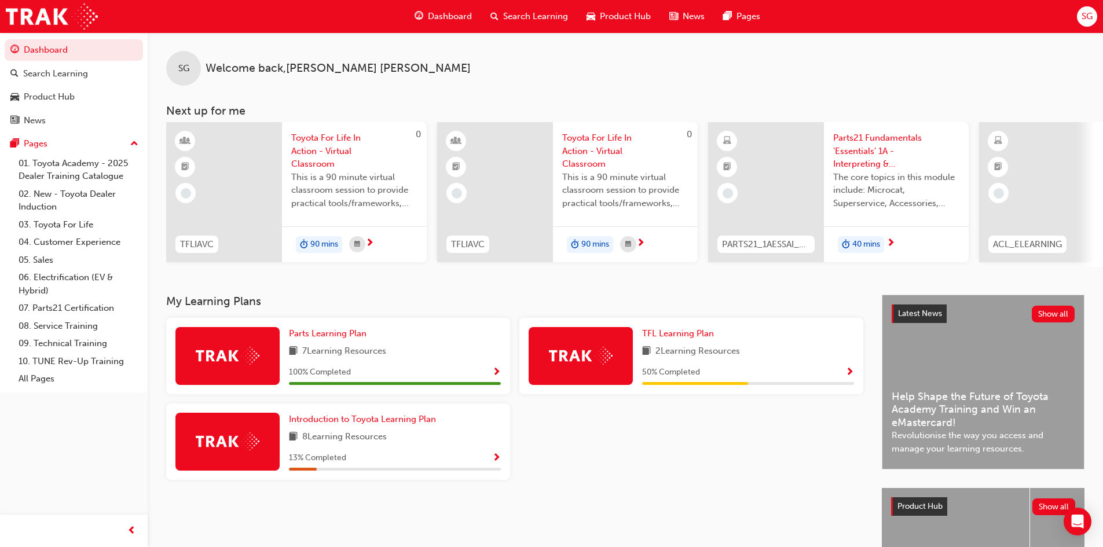
click at [595, 295] on div "SG Welcome back , [PERSON_NAME] Next up for me 0 TFLIAVC Toyota For Life In Act…" at bounding box center [625, 163] width 955 height 262
click at [54, 163] on link "01. Toyota Academy - 2025 Dealer Training Catalogue" at bounding box center [78, 170] width 129 height 31
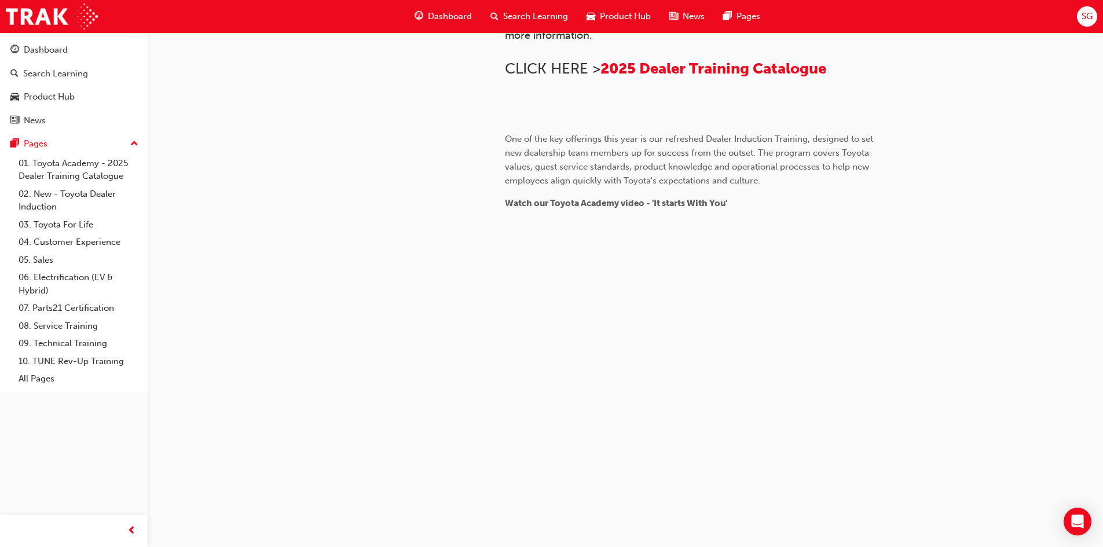
scroll to position [1049, 0]
click at [92, 202] on link "02. New - Toyota Dealer Induction" at bounding box center [78, 200] width 129 height 31
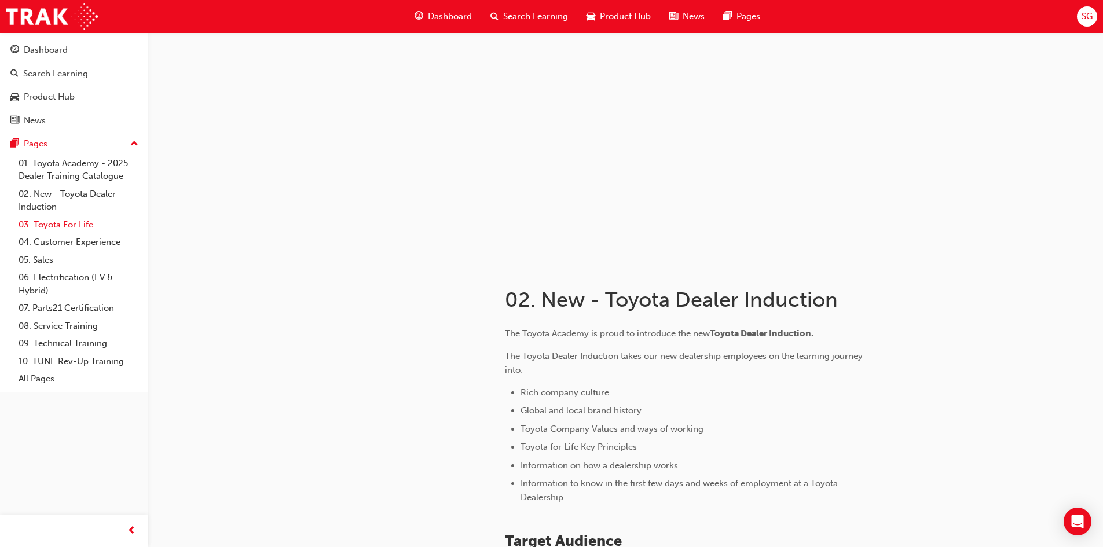
click at [79, 229] on link "03. Toyota For Life" at bounding box center [78, 225] width 129 height 18
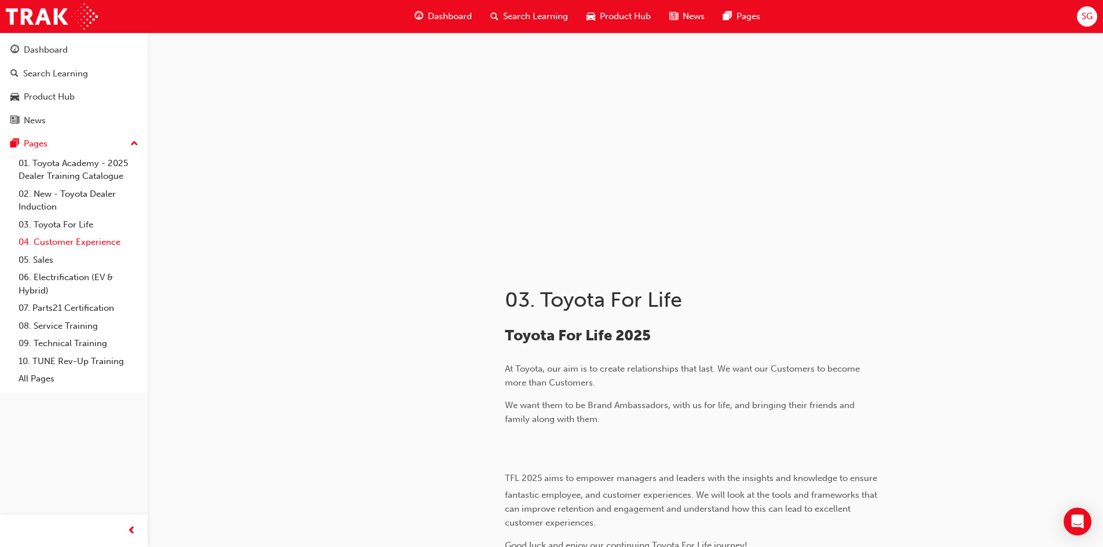
click at [78, 240] on link "04. Customer Experience" at bounding box center [78, 242] width 129 height 18
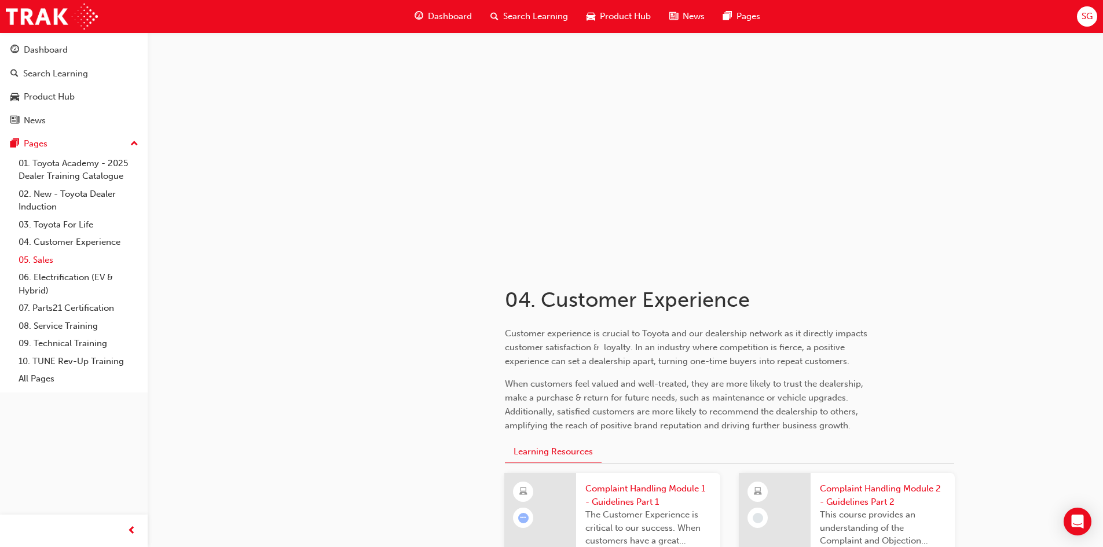
click at [63, 265] on link "05. Sales" at bounding box center [78, 260] width 129 height 18
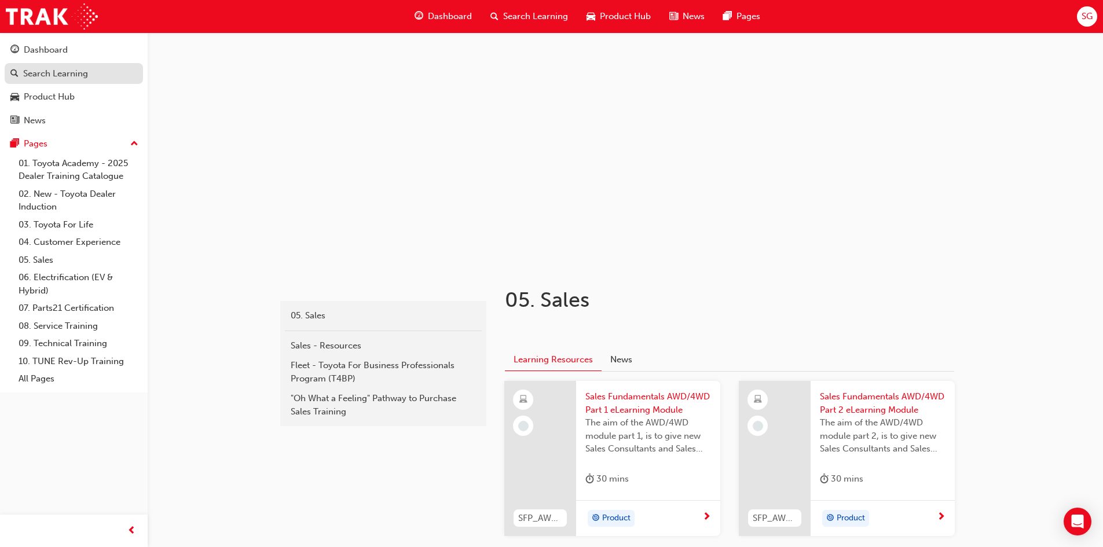
click at [68, 74] on div "Search Learning" at bounding box center [55, 73] width 65 height 13
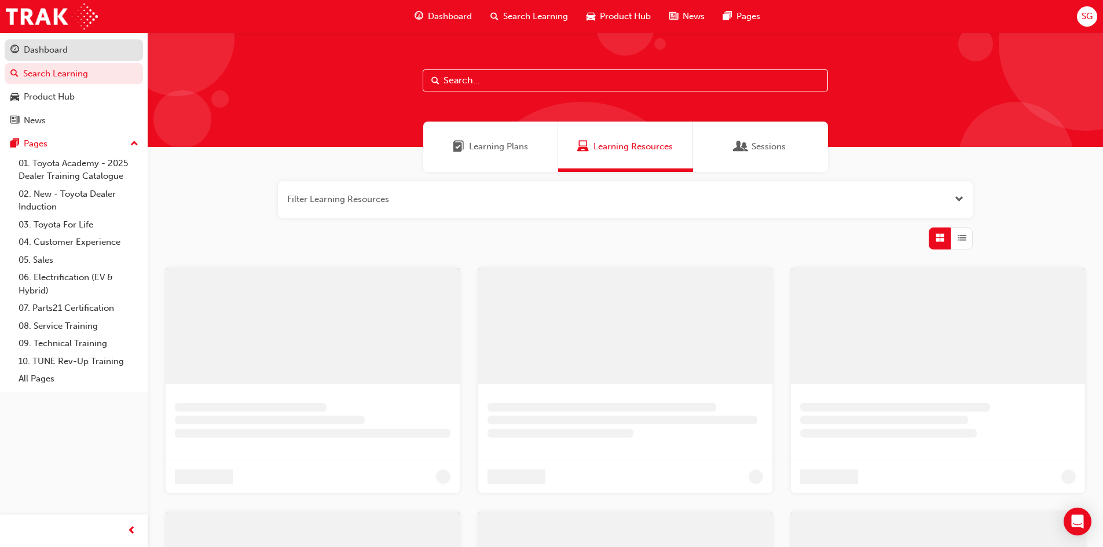
click at [68, 60] on link "Dashboard" at bounding box center [74, 49] width 138 height 21
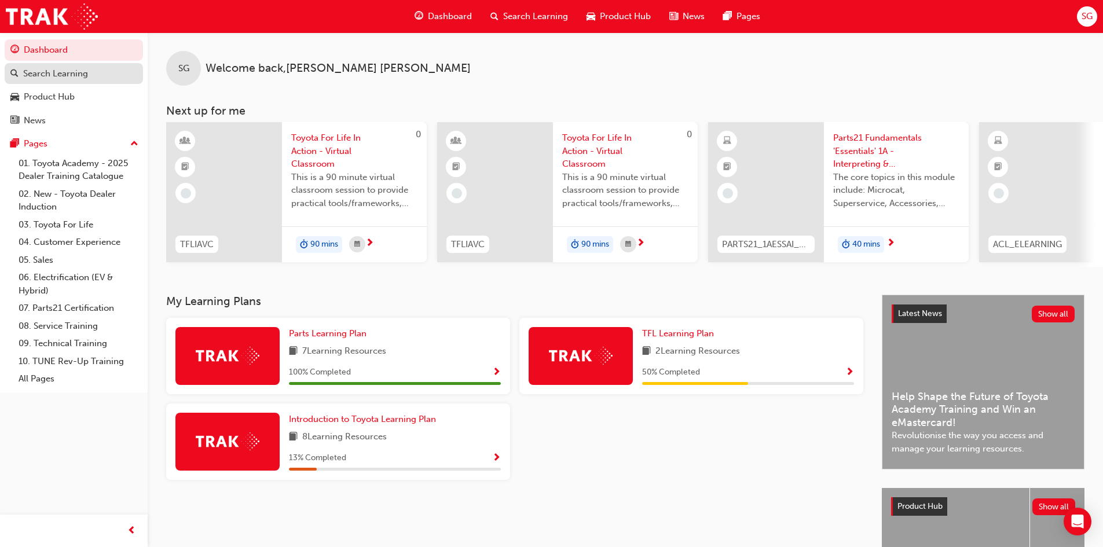
click at [68, 70] on div "Search Learning" at bounding box center [55, 73] width 65 height 13
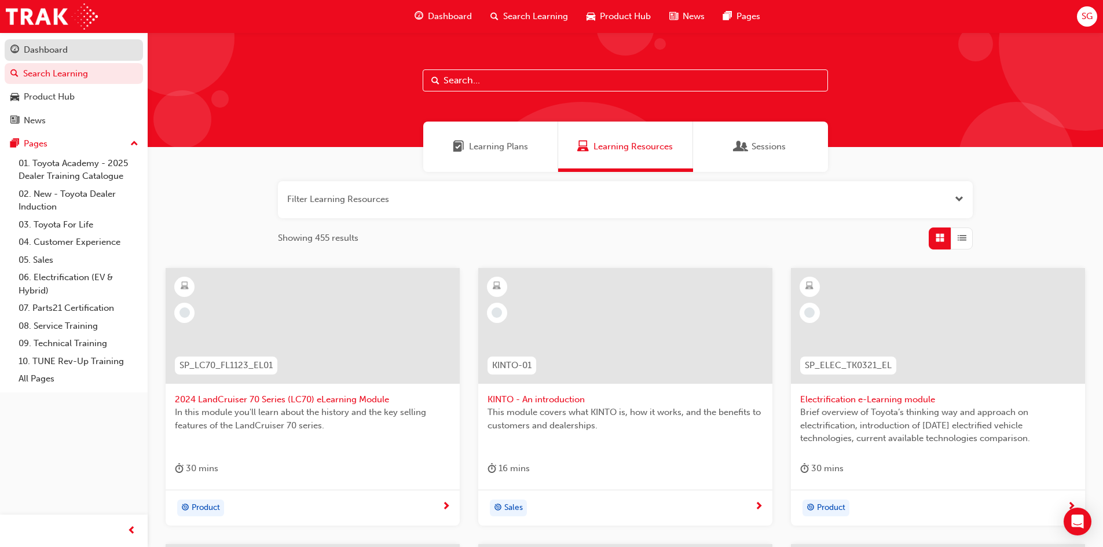
click at [57, 56] on div "Dashboard" at bounding box center [46, 49] width 44 height 13
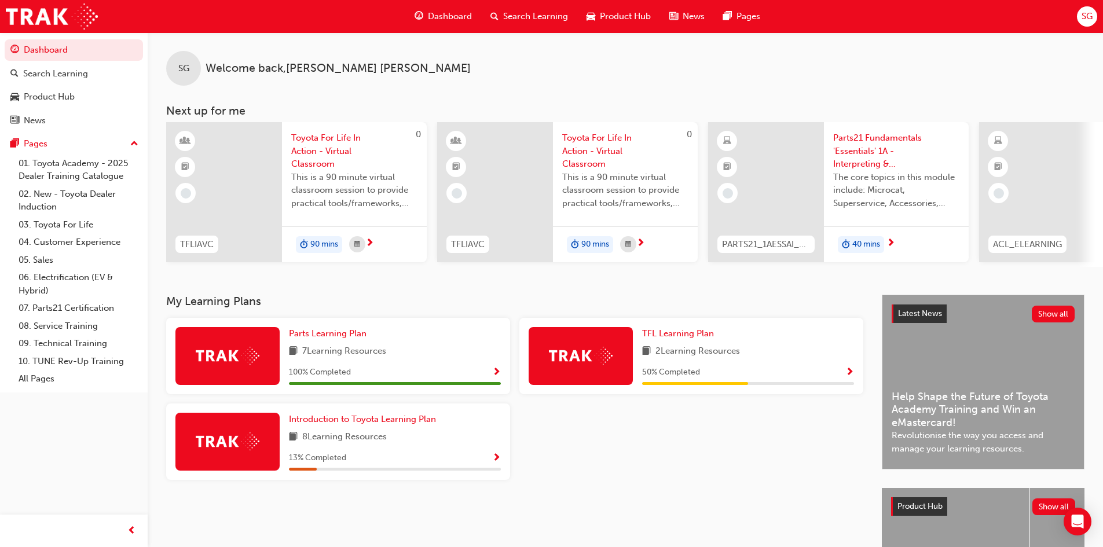
click at [419, 74] on div "SG Welcome back , [PERSON_NAME]" at bounding box center [625, 58] width 955 height 53
